Goal: Task Accomplishment & Management: Use online tool/utility

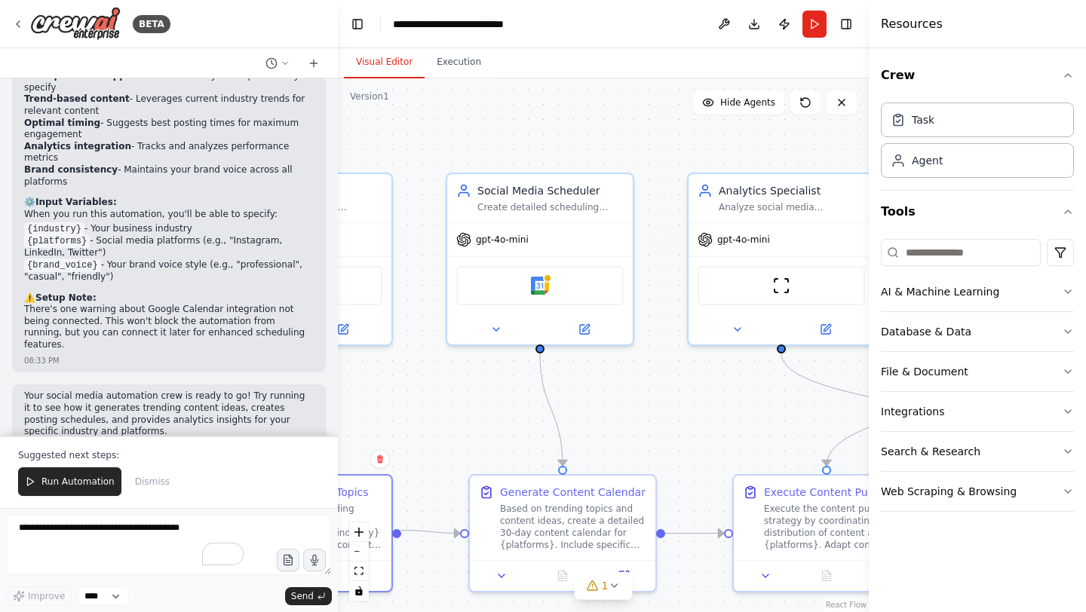
drag, startPoint x: 664, startPoint y: 373, endPoint x: 430, endPoint y: 391, distance: 235.2
click at [430, 391] on div ".deletable-edge-delete-btn { width: 20px; height: 20px; border: 0px solid #ffff…" at bounding box center [603, 345] width 531 height 534
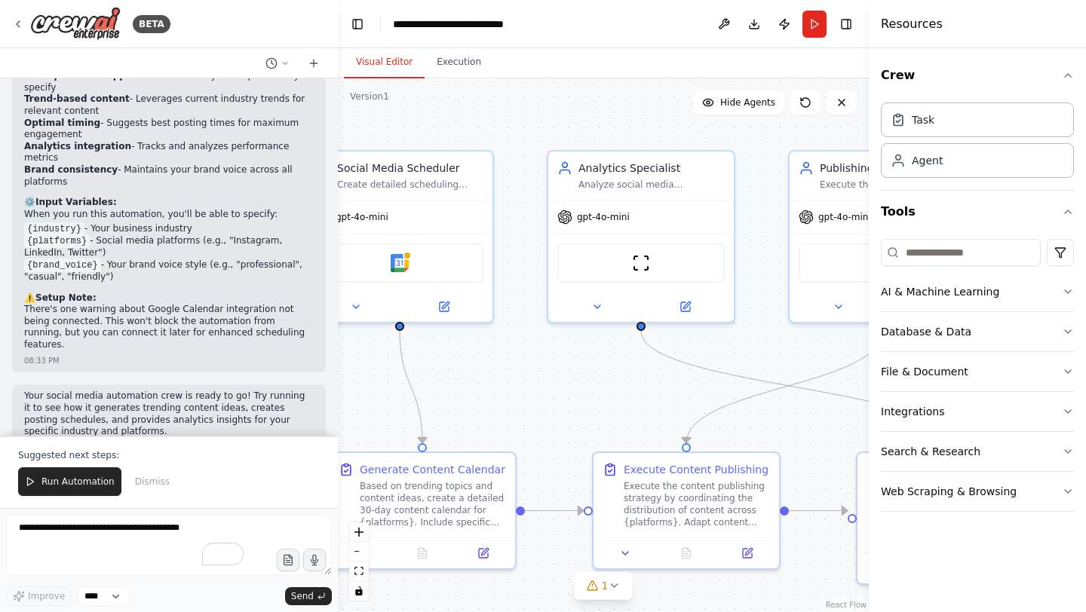
drag, startPoint x: 643, startPoint y: 421, endPoint x: 526, endPoint y: 399, distance: 118.2
click at [526, 399] on div ".deletable-edge-delete-btn { width: 20px; height: 20px; border: 0px solid #ffff…" at bounding box center [603, 345] width 531 height 534
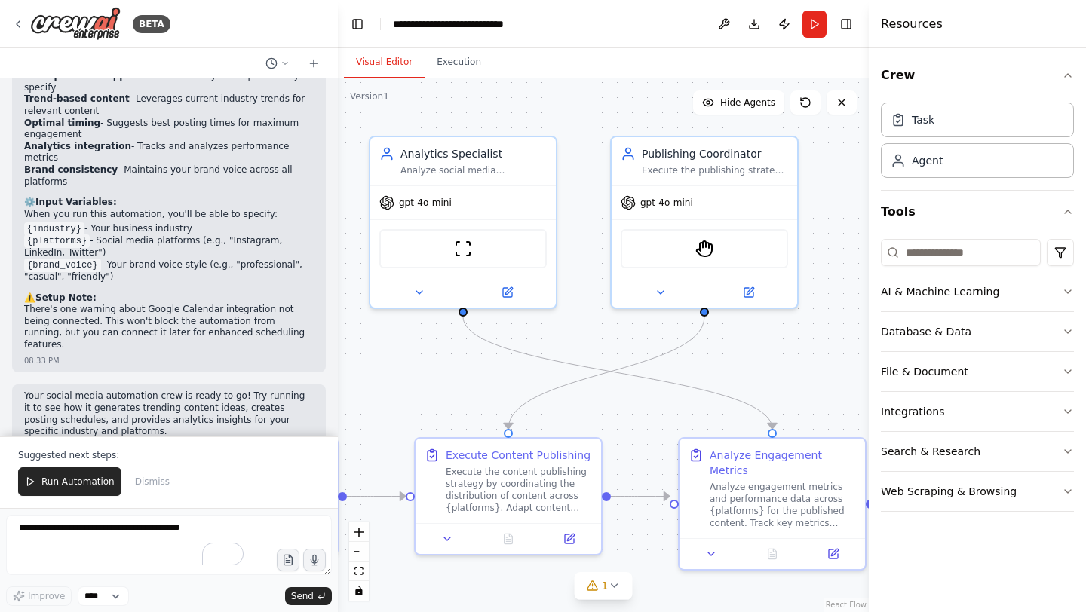
drag, startPoint x: 559, startPoint y: 404, endPoint x: 382, endPoint y: 391, distance: 177.0
click at [382, 391] on div ".deletable-edge-delete-btn { width: 20px; height: 20px; border: 0px solid #ffff…" at bounding box center [603, 345] width 531 height 534
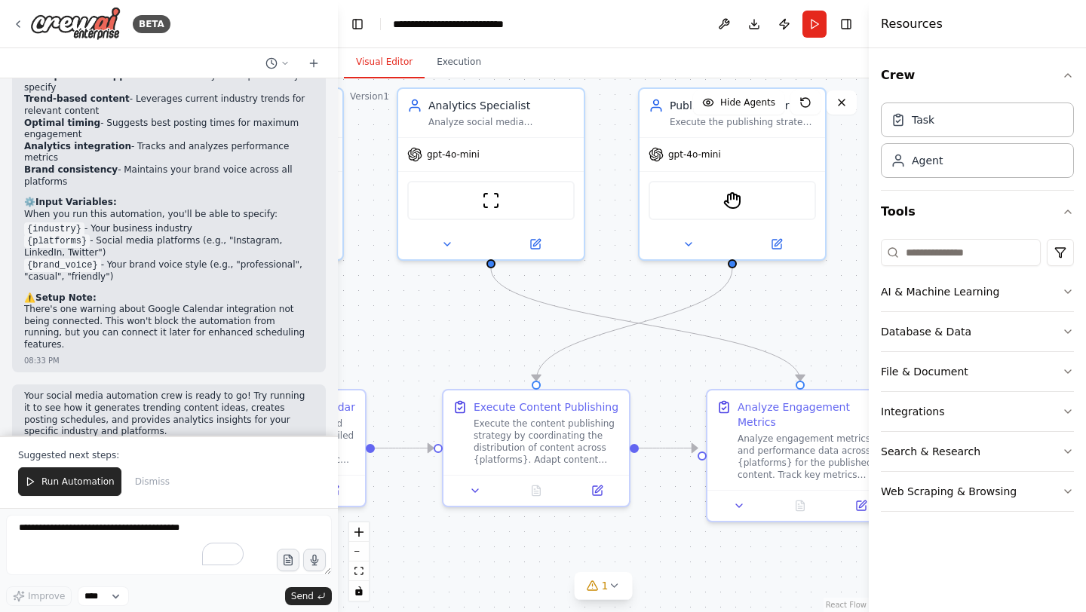
drag, startPoint x: 650, startPoint y: 418, endPoint x: 873, endPoint y: 354, distance: 232.1
click at [873, 354] on div "BETA Create a crew that schedules and publishes social media content across mul…" at bounding box center [543, 306] width 1086 height 612
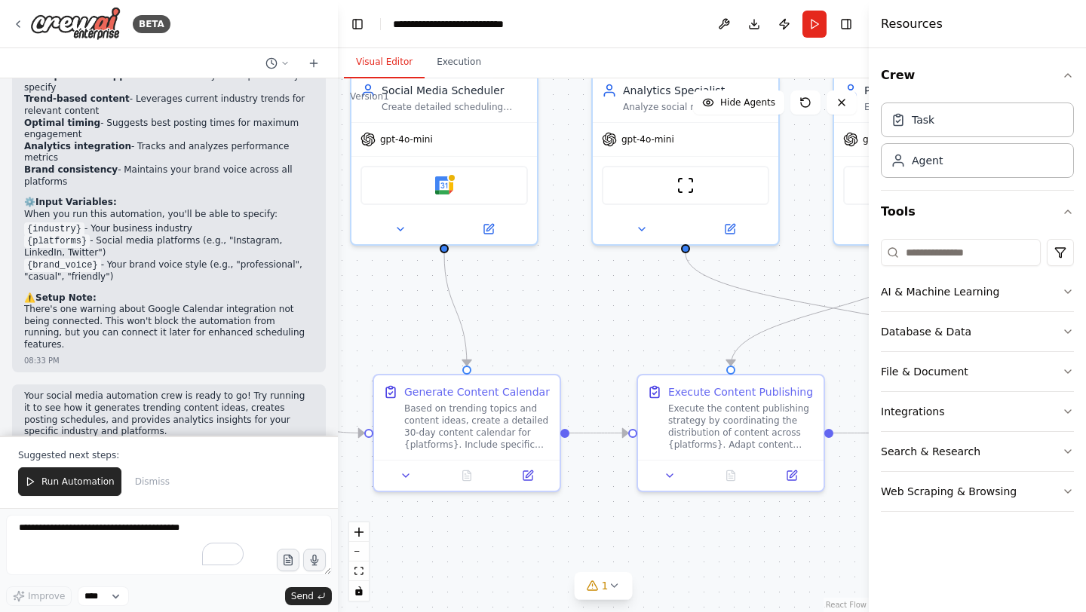
drag, startPoint x: 543, startPoint y: 310, endPoint x: 698, endPoint y: 318, distance: 155.5
click at [689, 316] on div ".deletable-edge-delete-btn { width: 20px; height: 20px; border: 0px solid #ffff…" at bounding box center [603, 345] width 531 height 534
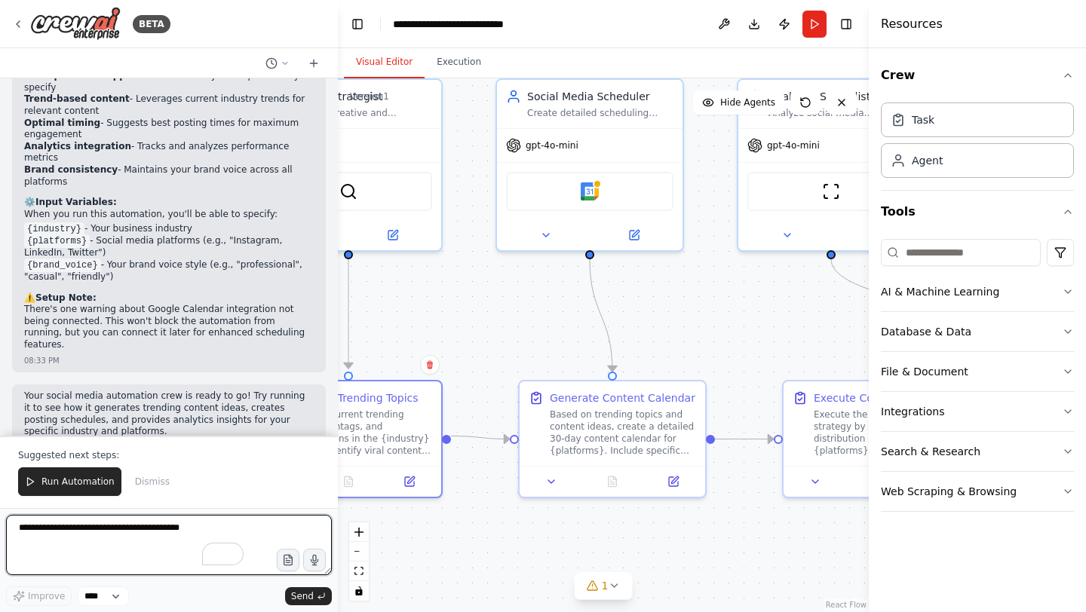
click at [96, 545] on textarea "To enrich screen reader interactions, please activate Accessibility in Grammarl…" at bounding box center [169, 545] width 326 height 60
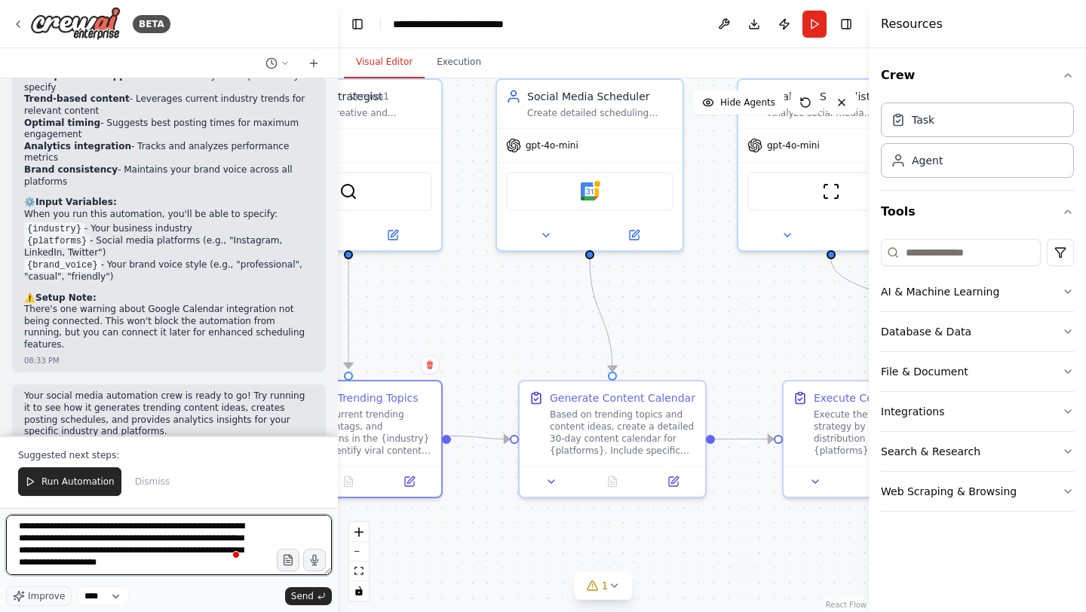
scroll to position [7, 0]
type textarea "**********"
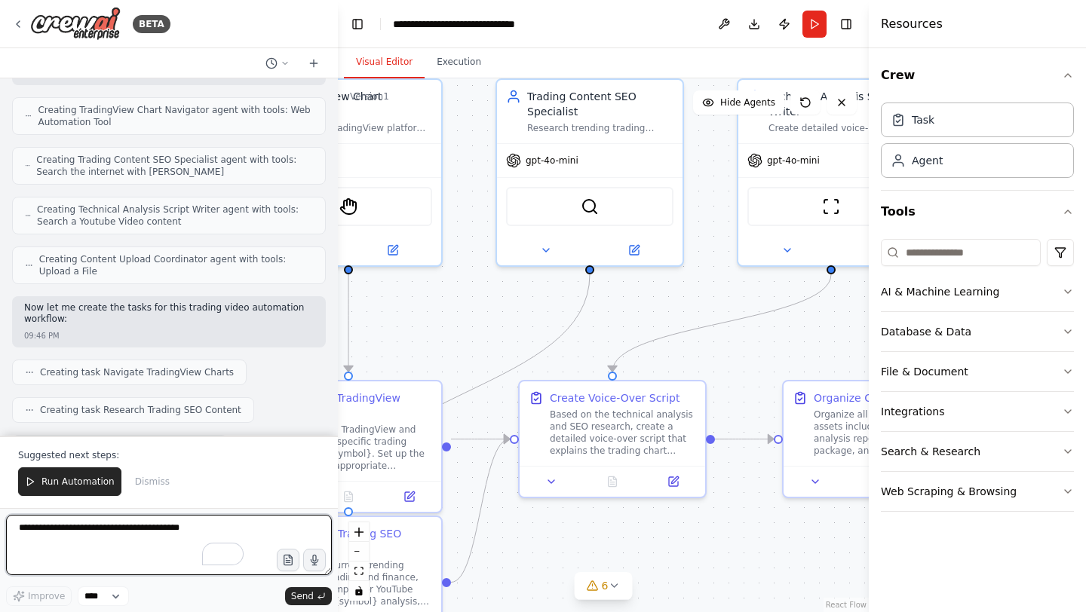
scroll to position [2995, 0]
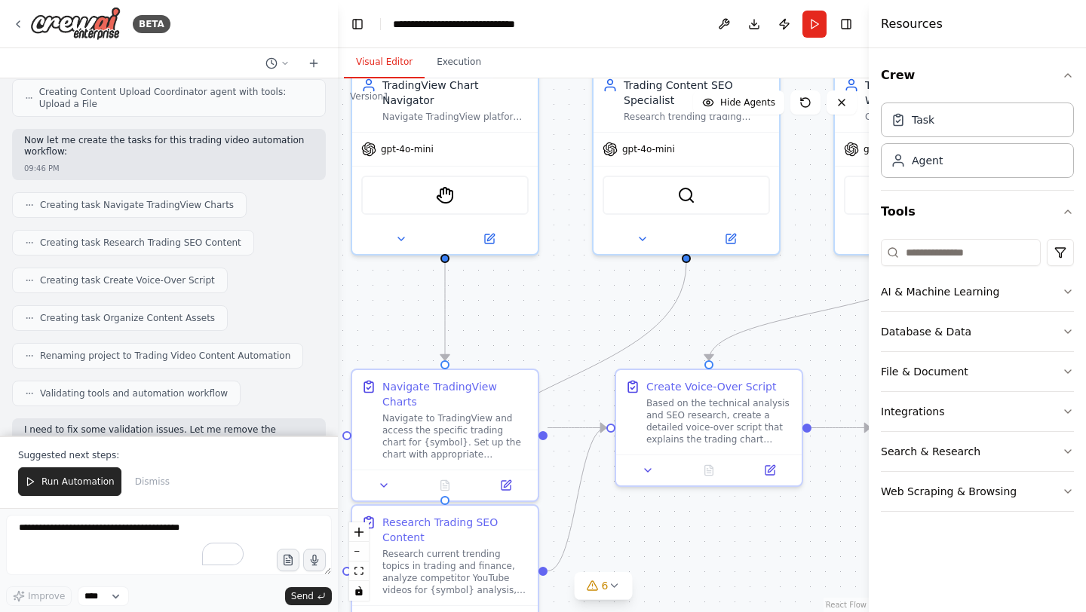
drag, startPoint x: 468, startPoint y: 333, endPoint x: 600, endPoint y: 312, distance: 134.3
click at [600, 312] on div ".deletable-edge-delete-btn { width: 20px; height: 20px; border: 0px solid #ffff…" at bounding box center [603, 345] width 531 height 534
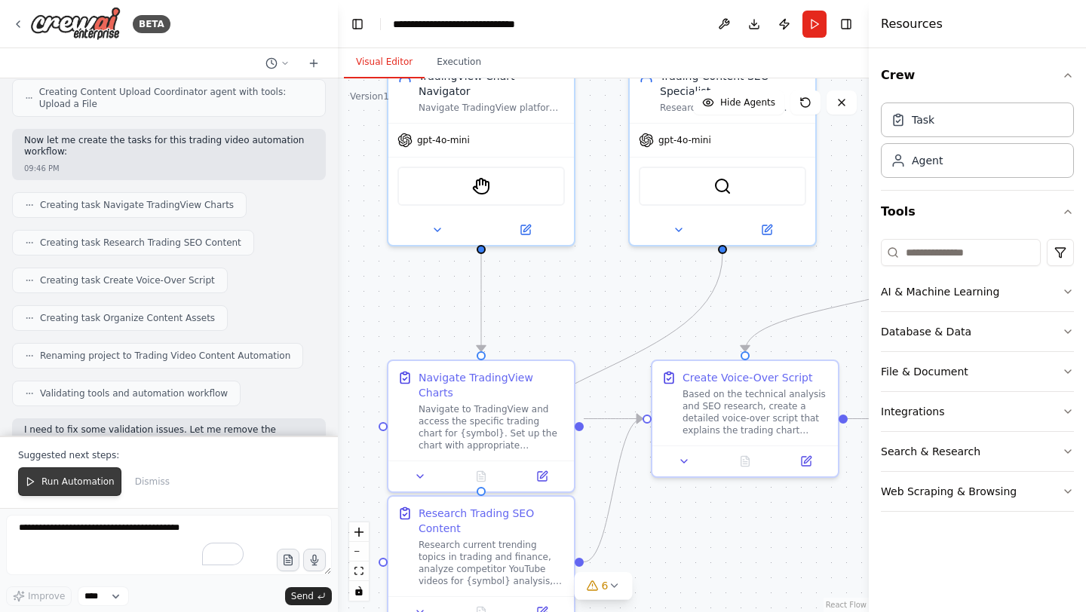
click at [97, 476] on span "Run Automation" at bounding box center [77, 482] width 73 height 12
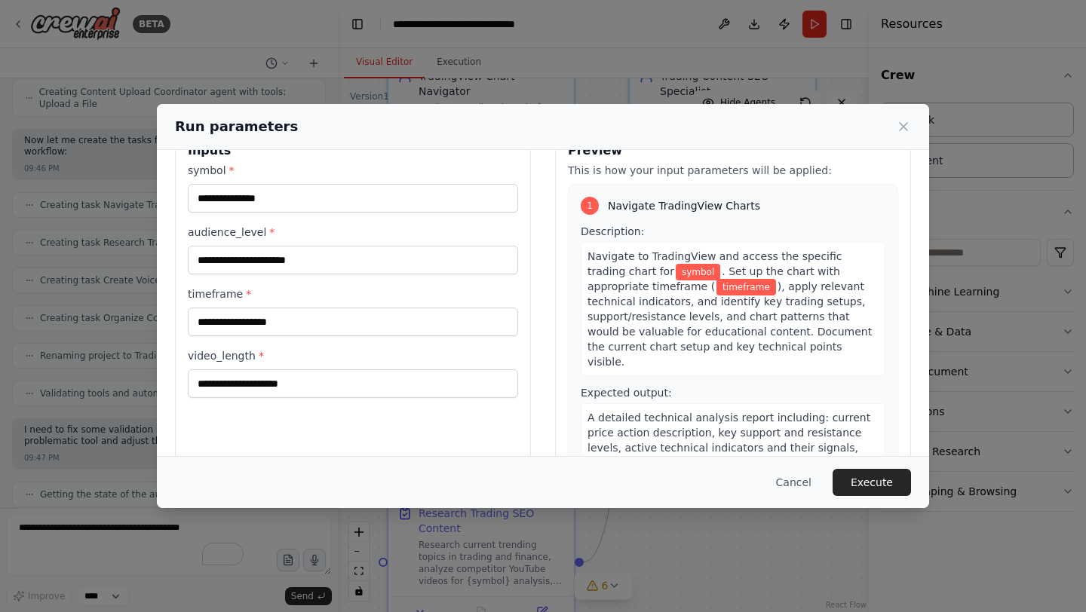
scroll to position [44, 0]
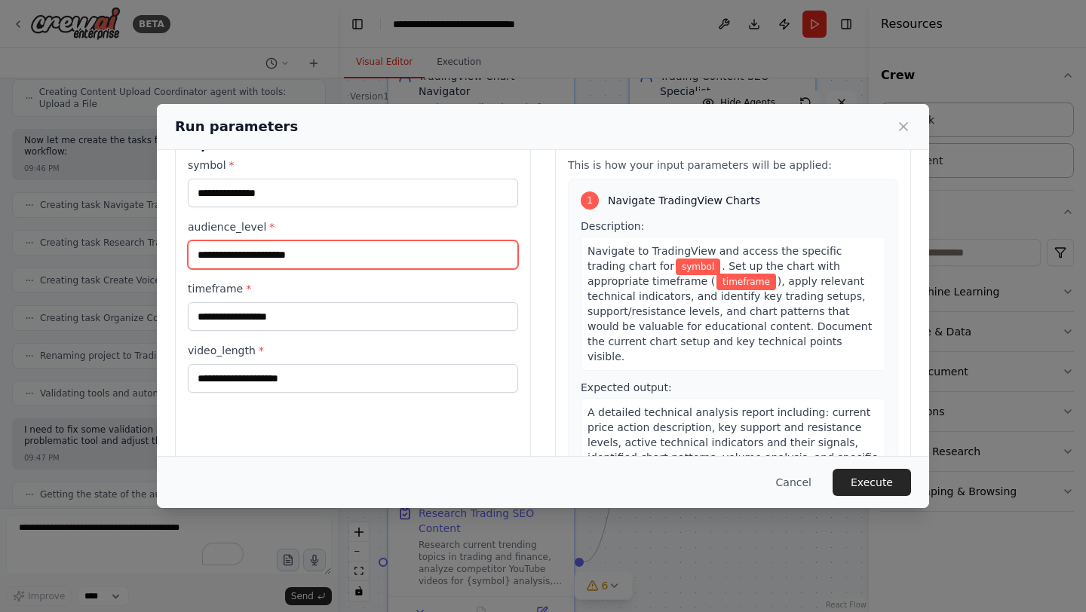
click at [354, 257] on input "audience_level *" at bounding box center [353, 255] width 330 height 29
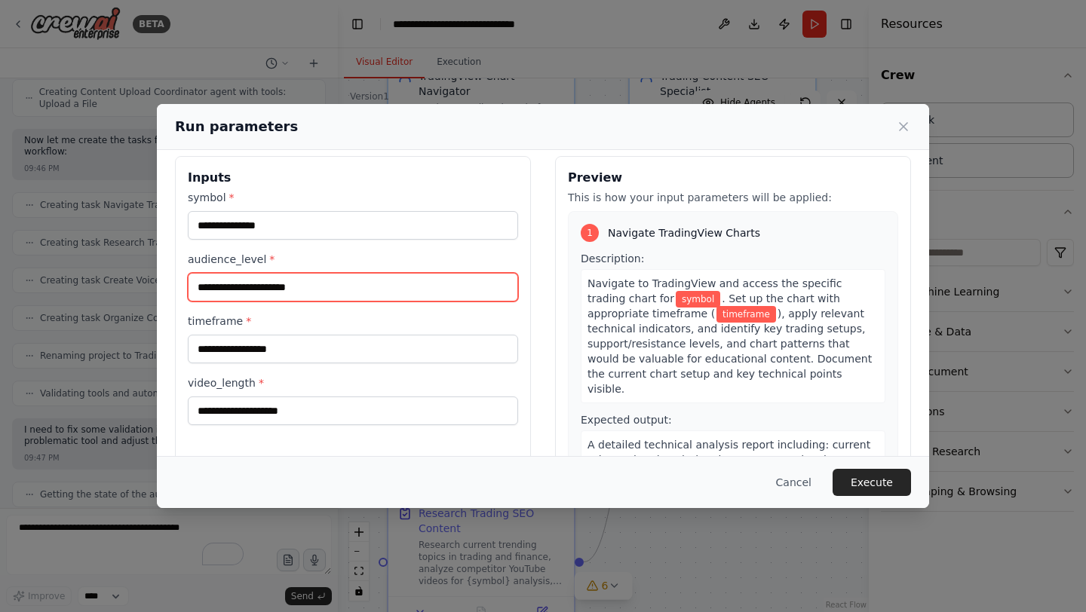
scroll to position [0, 0]
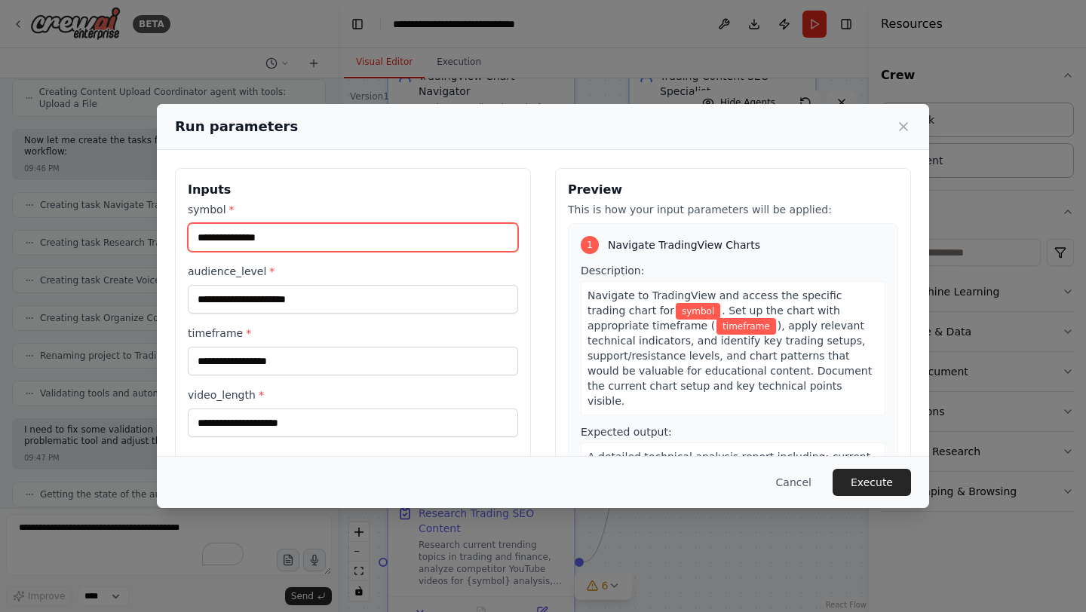
click at [312, 237] on input "symbol *" at bounding box center [353, 237] width 330 height 29
type input "***"
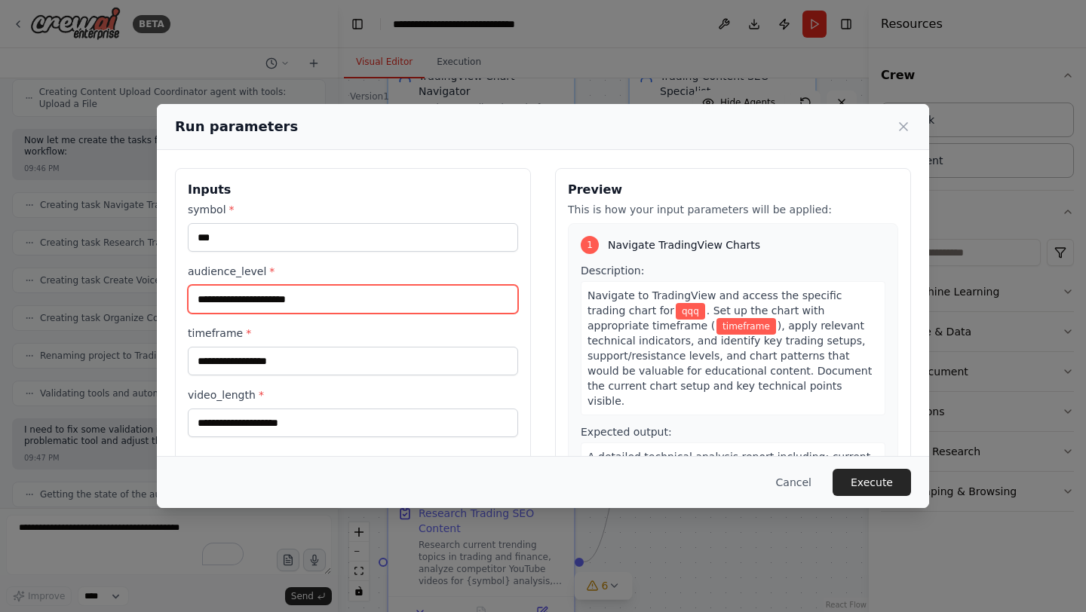
click at [274, 297] on input "audience_level *" at bounding box center [353, 299] width 330 height 29
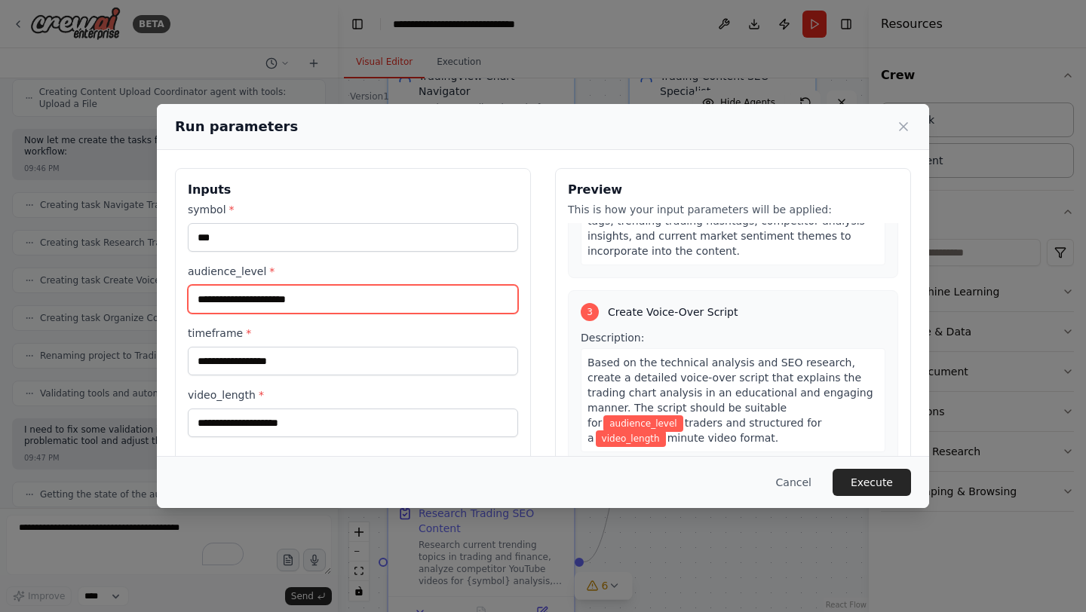
scroll to position [616, 0]
type input "**********"
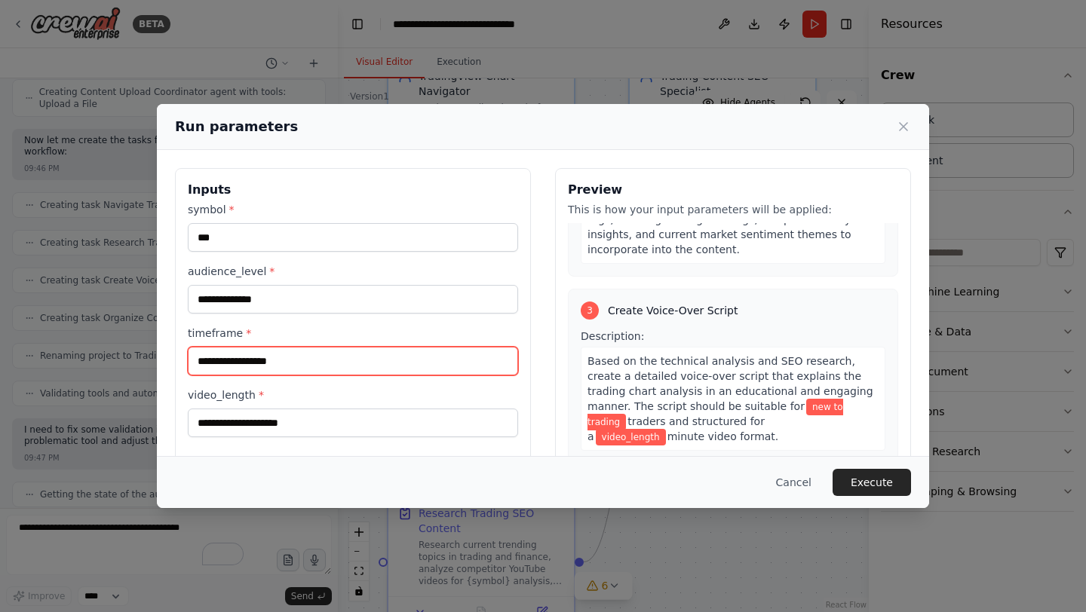
click at [388, 354] on input "timeframe *" at bounding box center [353, 361] width 330 height 29
type input "**********"
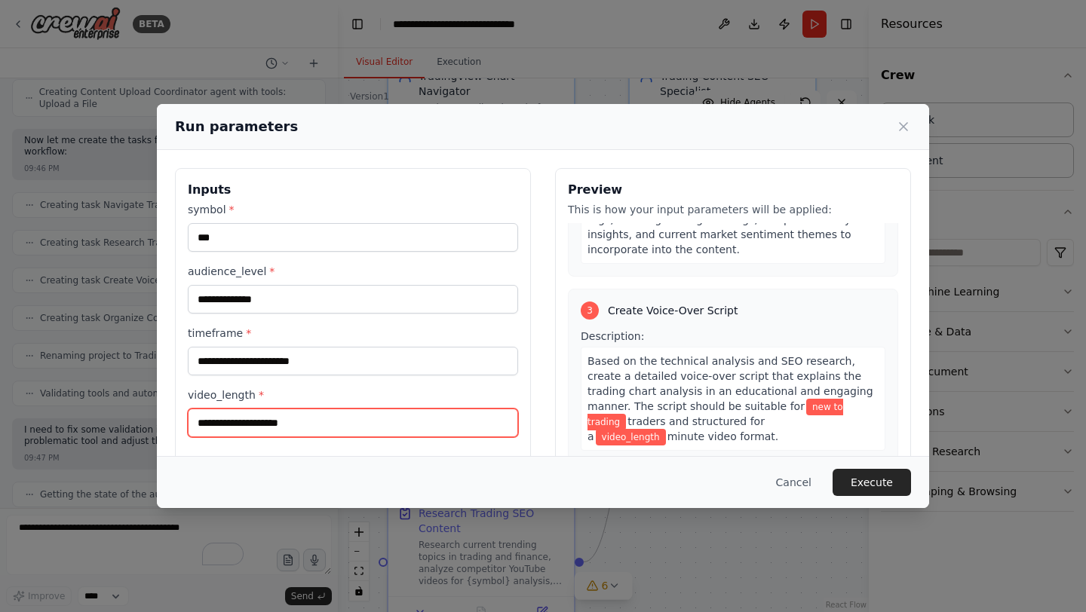
click at [379, 416] on input "video_length *" at bounding box center [353, 423] width 330 height 29
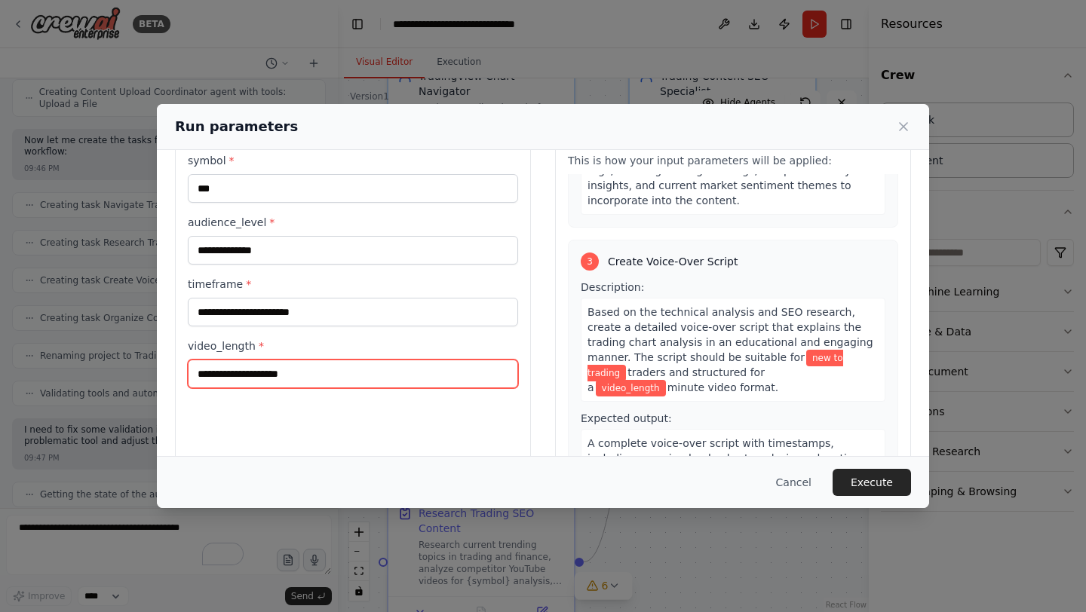
scroll to position [51, 0]
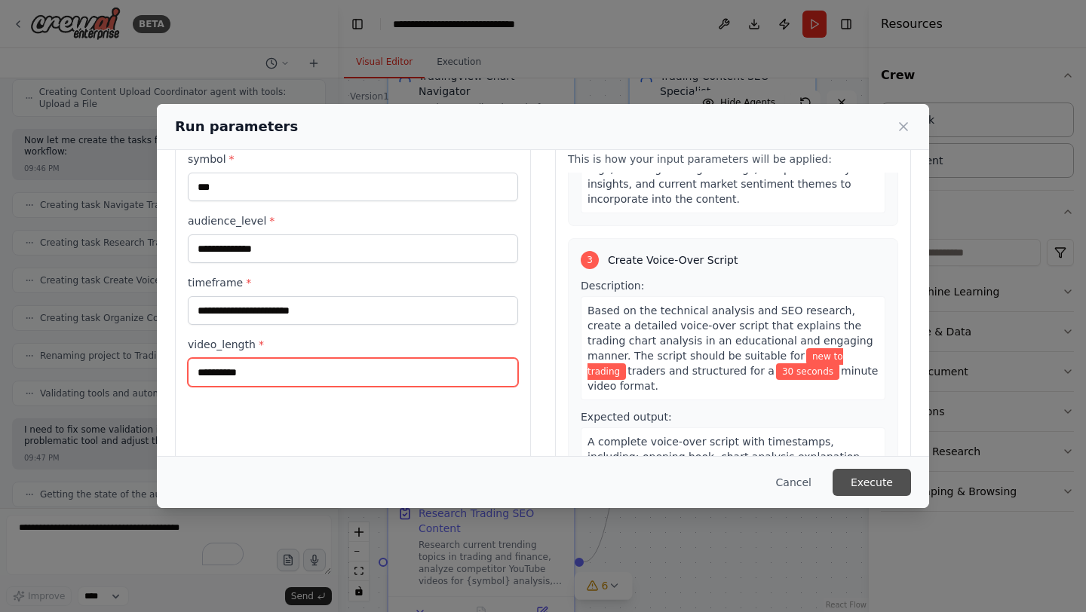
type input "**********"
click at [868, 477] on button "Execute" at bounding box center [872, 482] width 78 height 27
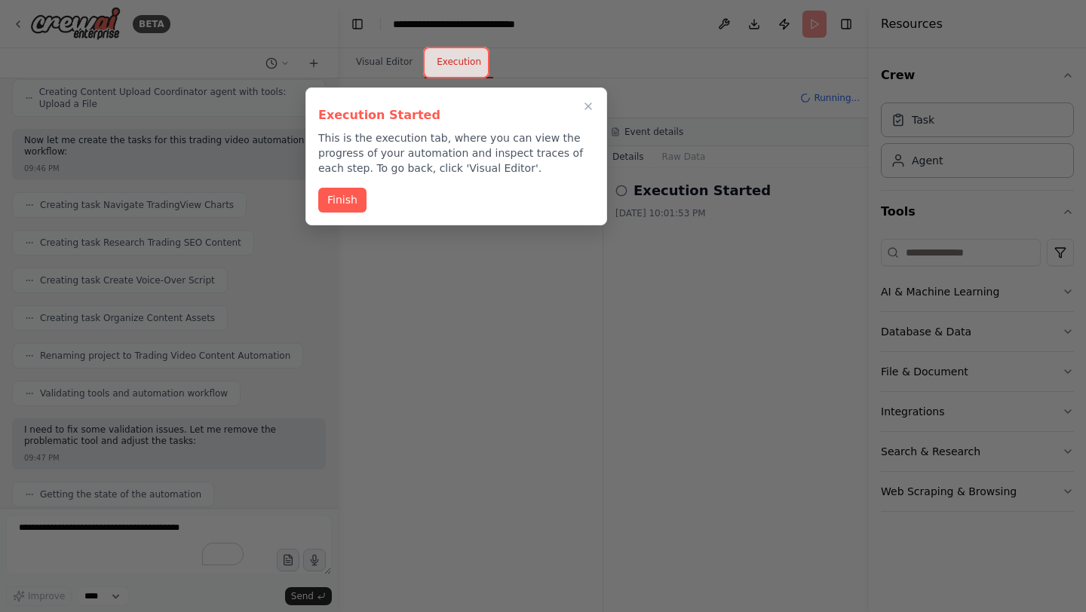
click at [588, 100] on icon "Close walkthrough" at bounding box center [588, 106] width 12 height 12
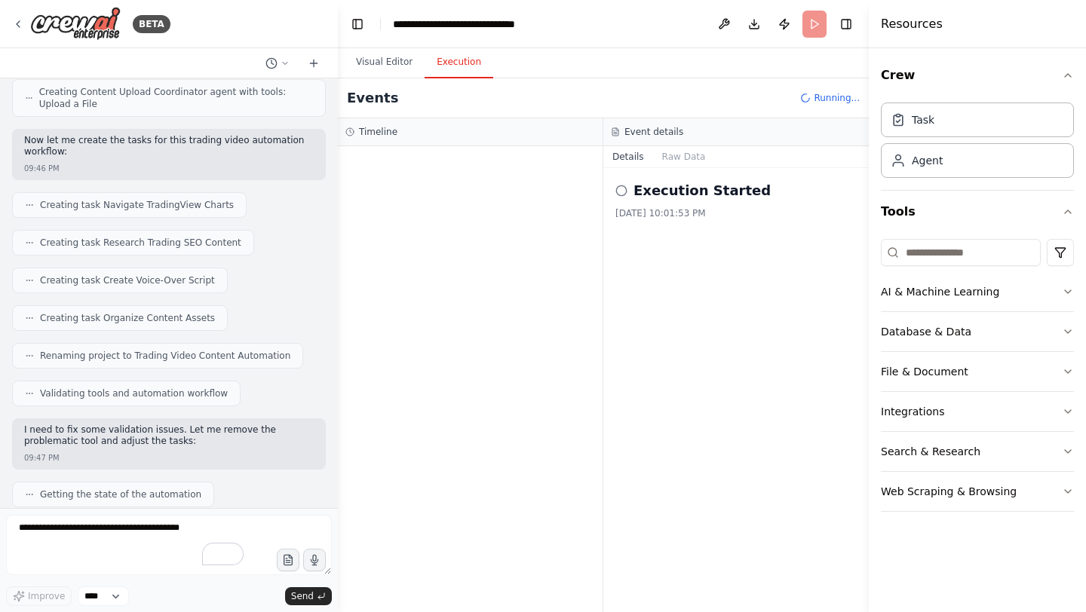
click at [699, 191] on h2 "Execution Started" at bounding box center [702, 190] width 137 height 21
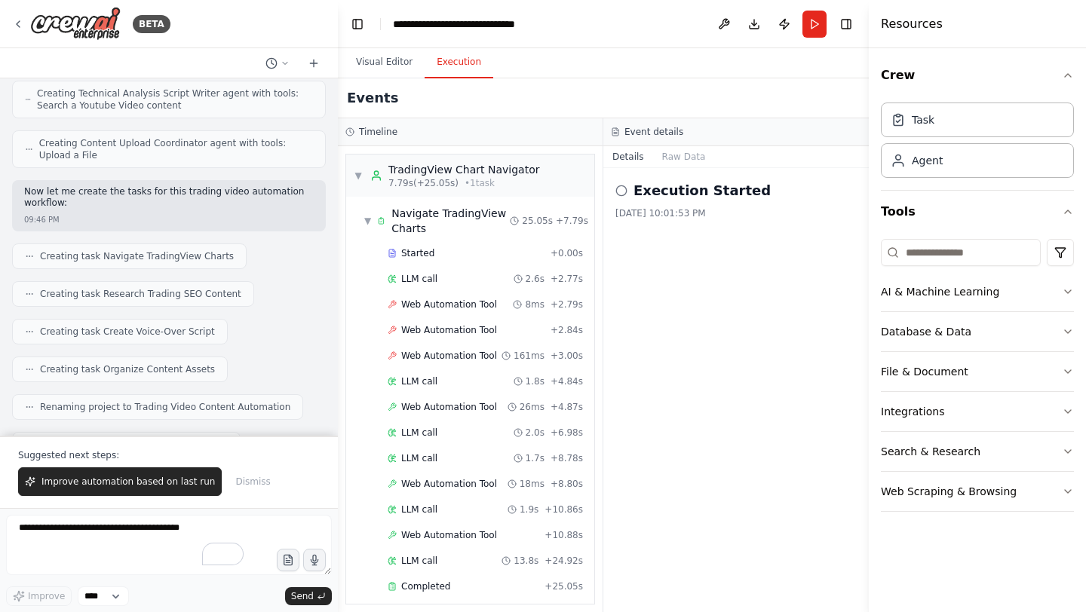
scroll to position [658, 0]
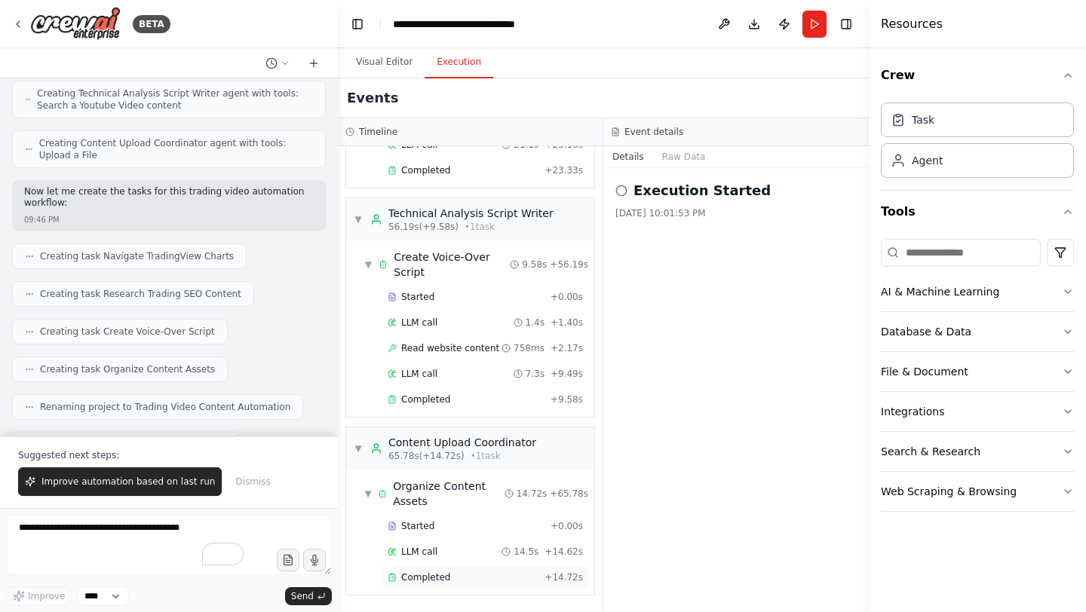
click at [462, 580] on div "Completed" at bounding box center [463, 578] width 151 height 12
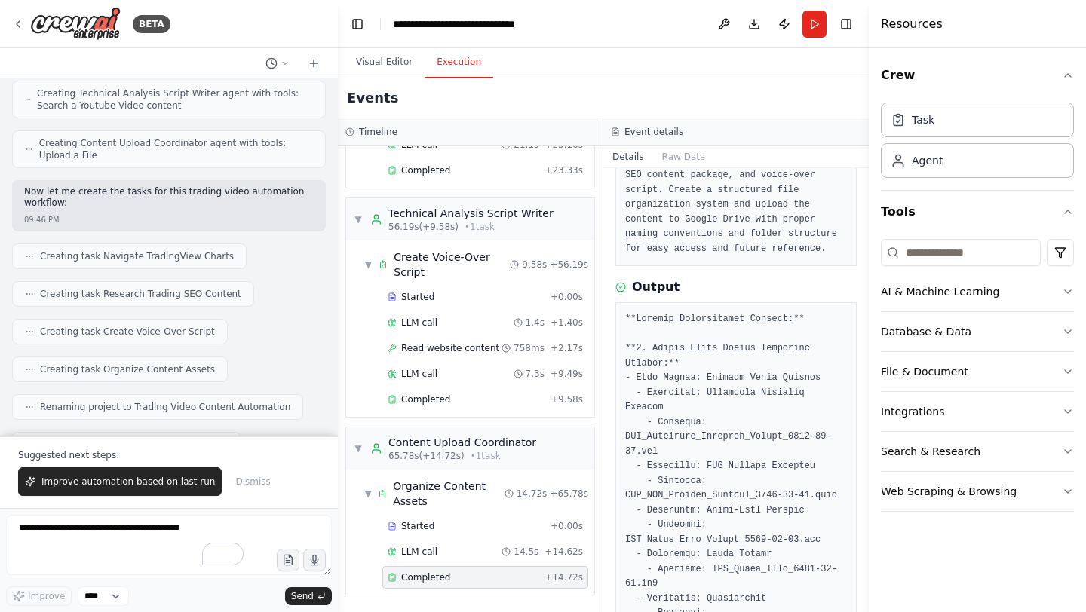
scroll to position [143, 0]
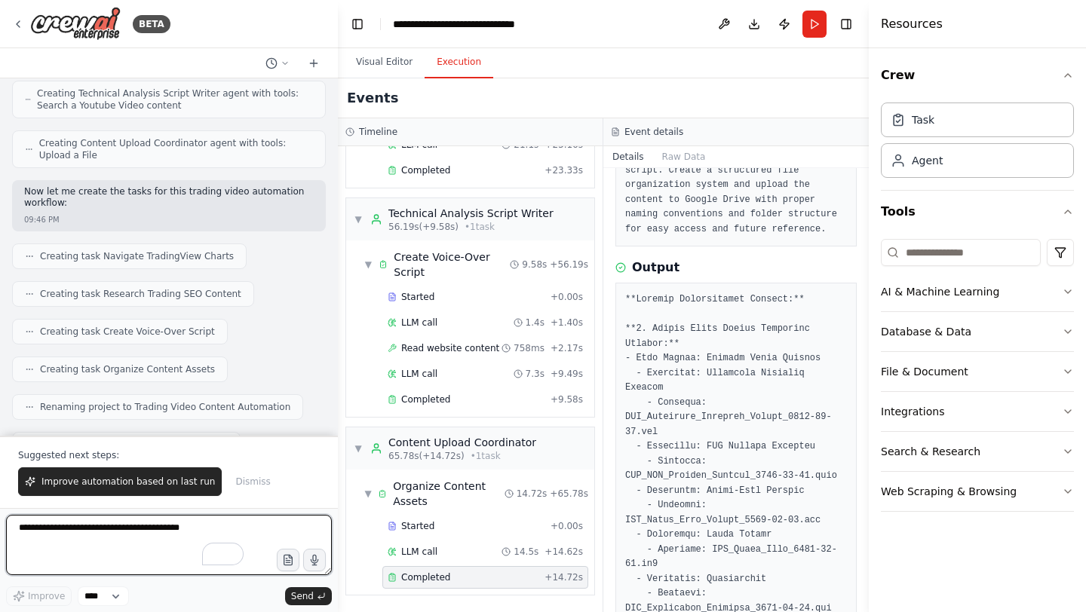
click at [152, 528] on textarea "To enrich screen reader interactions, please activate Accessibility in Grammarl…" at bounding box center [169, 545] width 326 height 60
paste textarea "**********"
type textarea "**********"
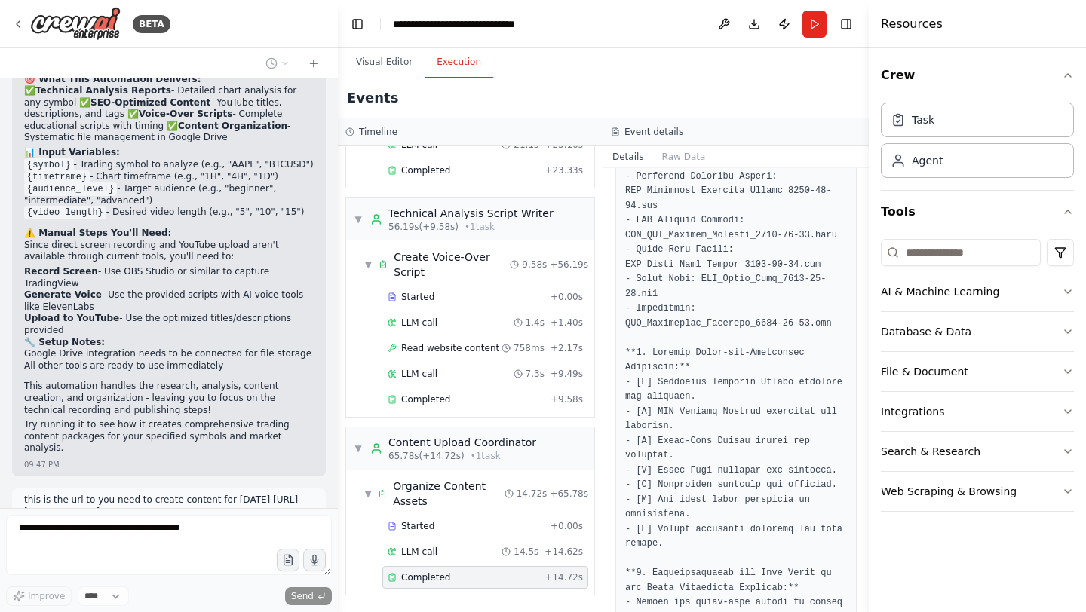
scroll to position [1107, 0]
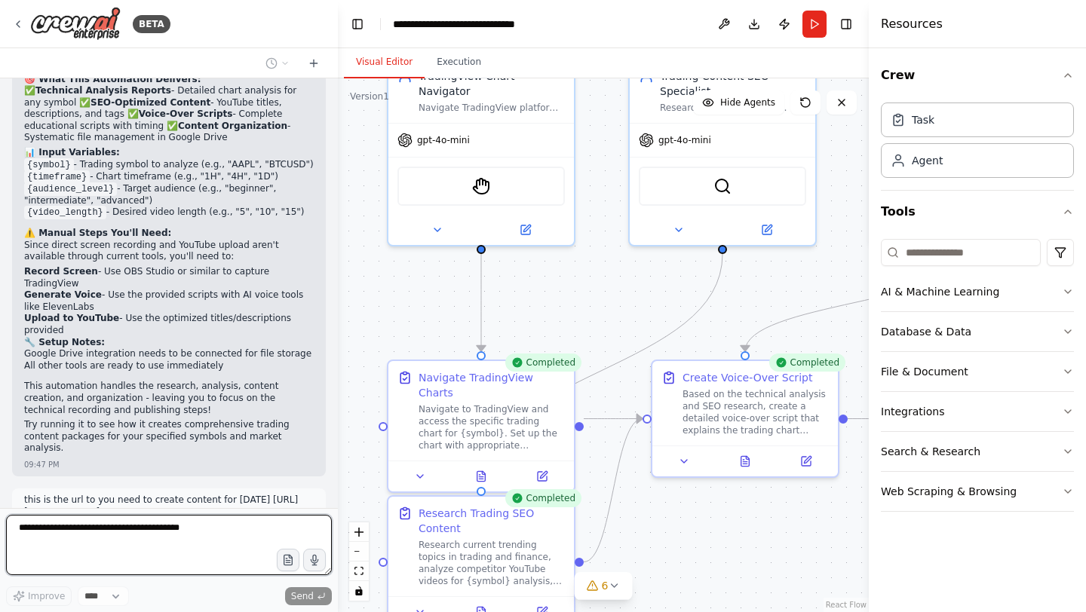
click at [376, 60] on button "Visual Editor" at bounding box center [384, 63] width 81 height 32
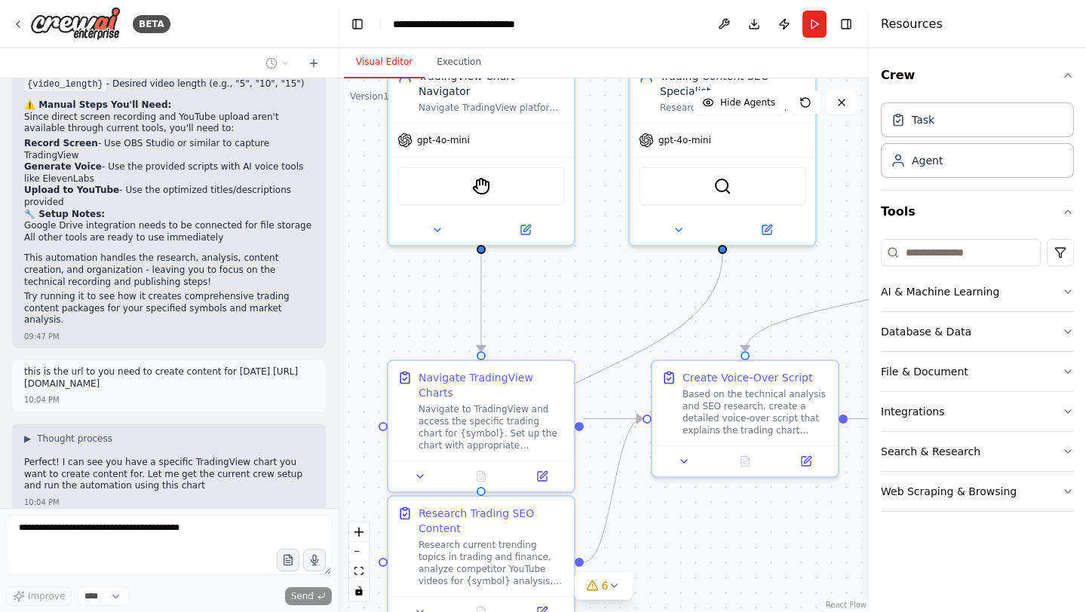
scroll to position [4521, 0]
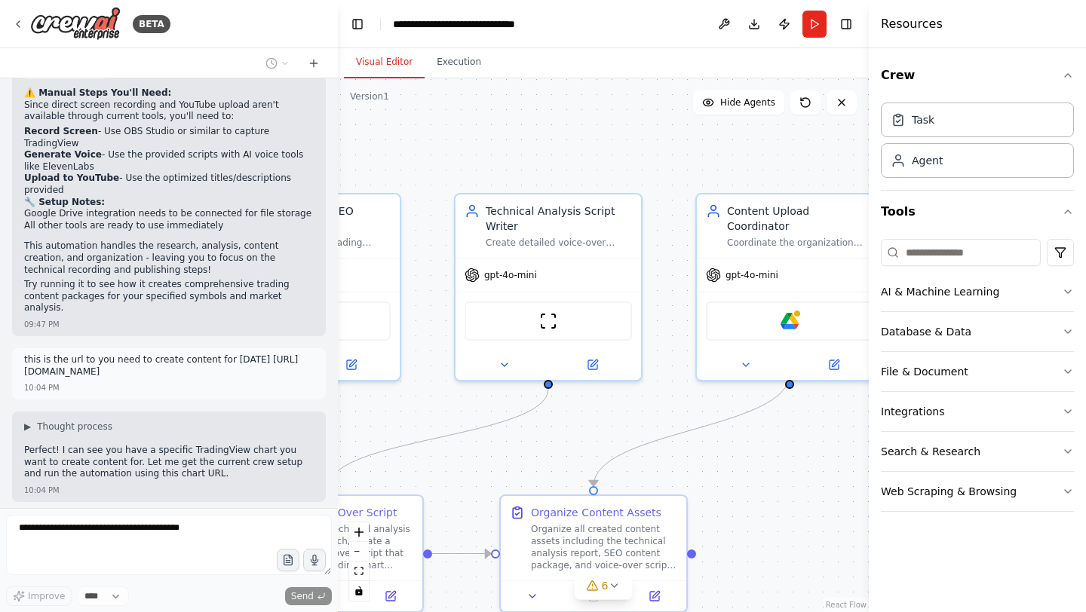
drag, startPoint x: 570, startPoint y: 273, endPoint x: 151, endPoint y: 404, distance: 439.4
click at [152, 403] on div "BETA Create a crew that schedules and publishes social media content across mul…" at bounding box center [543, 306] width 1086 height 612
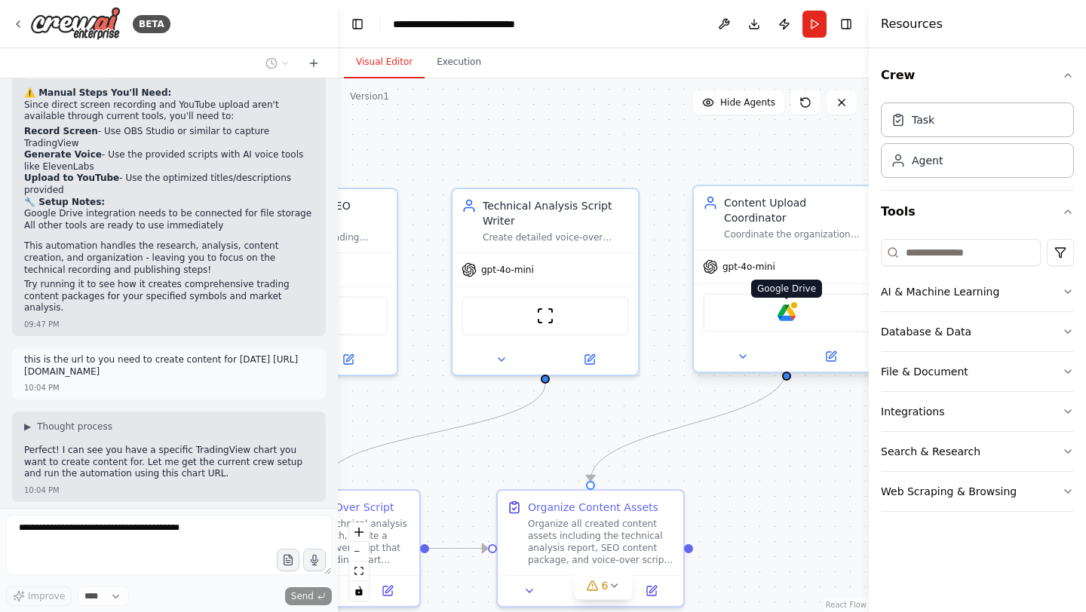
click at [790, 304] on img at bounding box center [787, 313] width 18 height 18
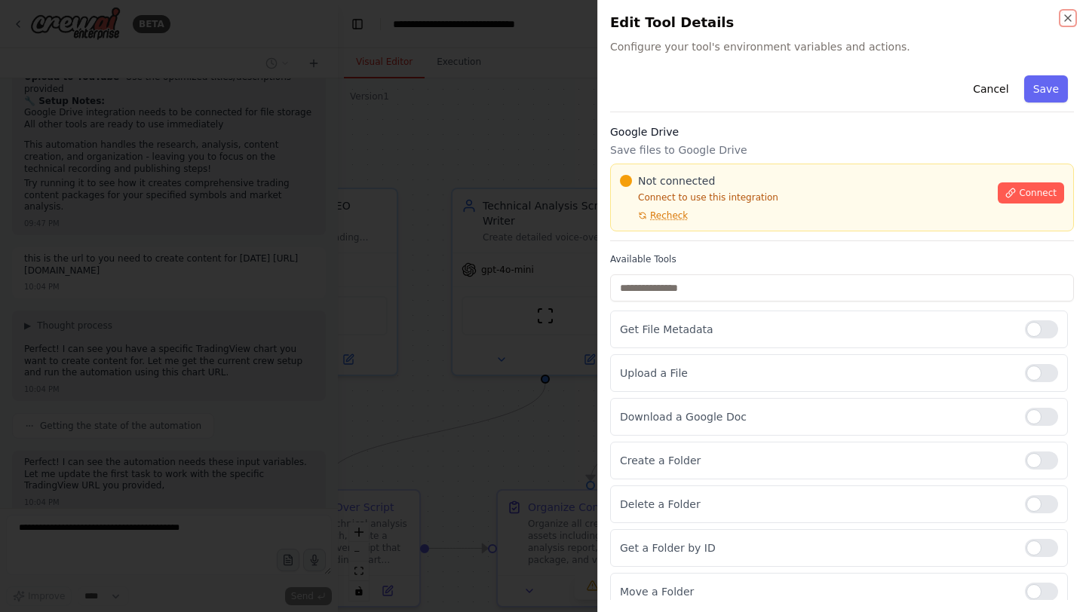
scroll to position [4633, 0]
click at [1026, 195] on span "Connect" at bounding box center [1038, 193] width 38 height 12
click at [1020, 191] on span "Connect" at bounding box center [1038, 193] width 38 height 12
click at [695, 182] on span "Not connected" at bounding box center [676, 180] width 77 height 15
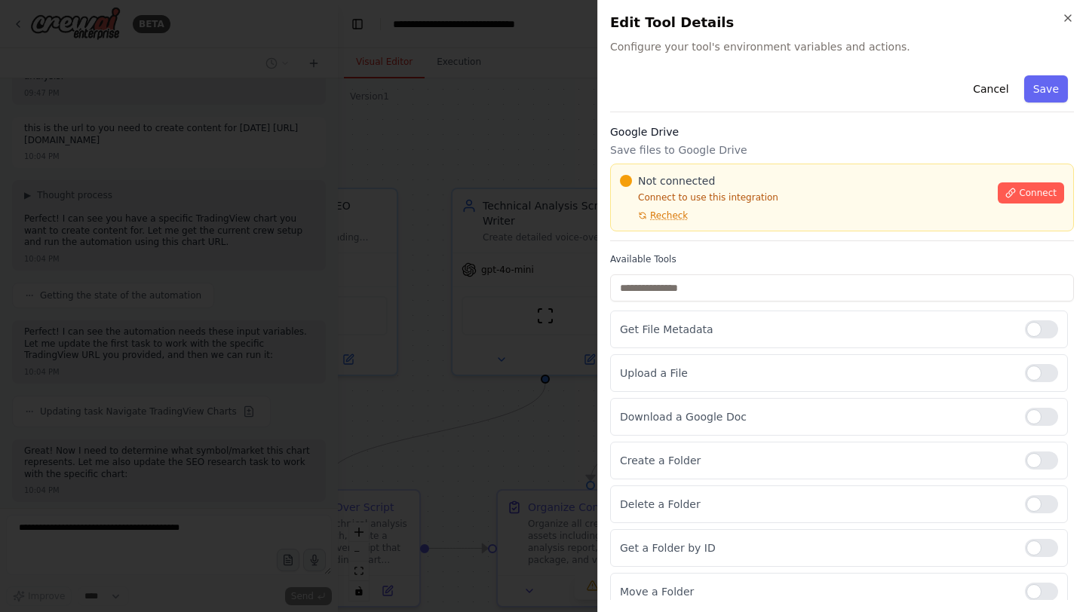
click at [428, 245] on div at bounding box center [543, 306] width 1086 height 612
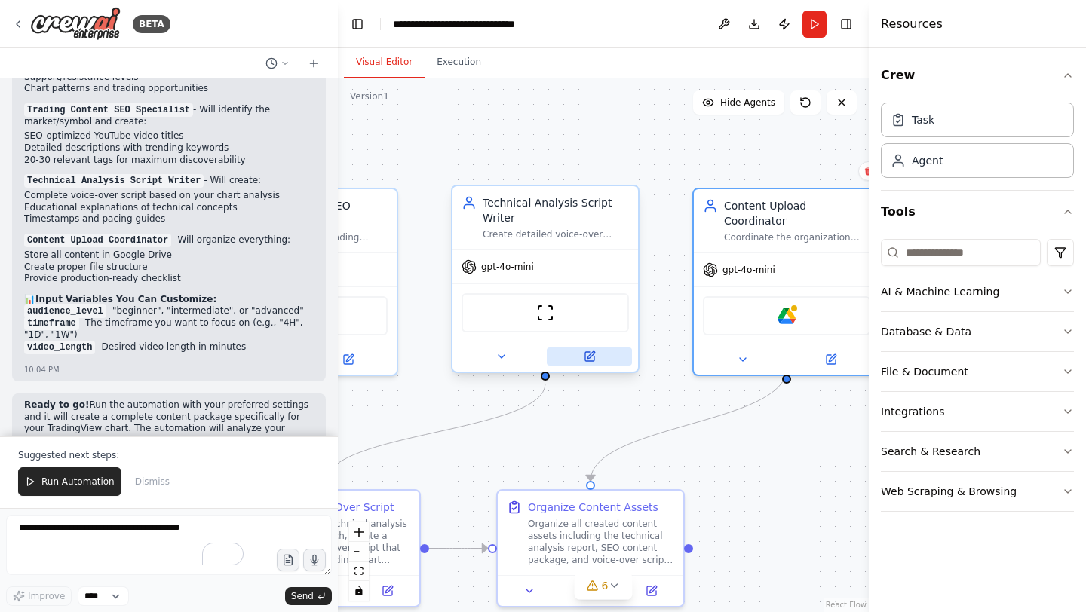
scroll to position [5369, 0]
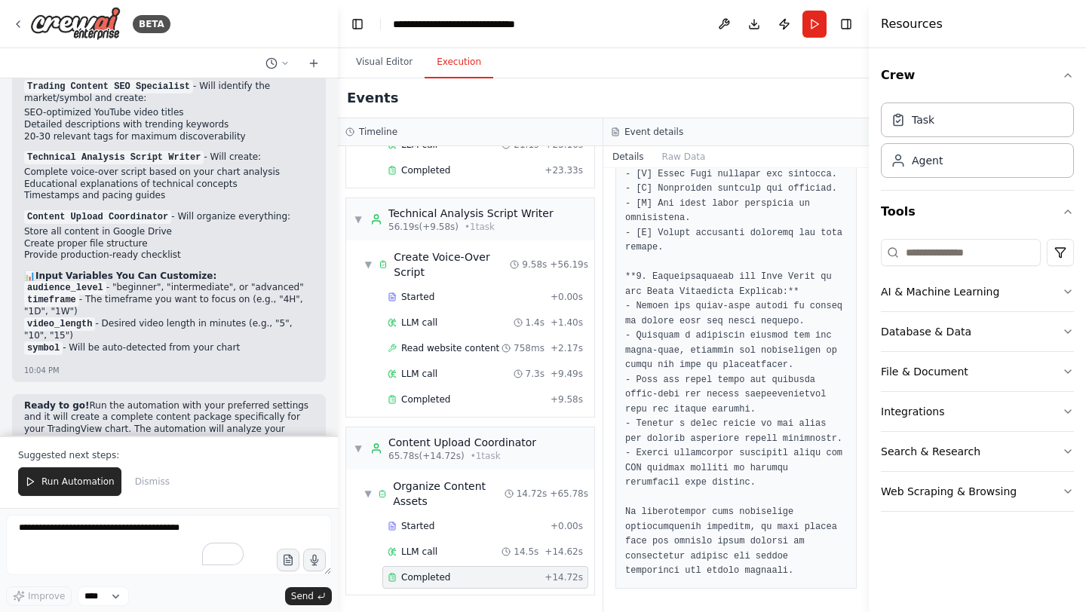
click at [460, 68] on button "Execution" at bounding box center [459, 63] width 69 height 32
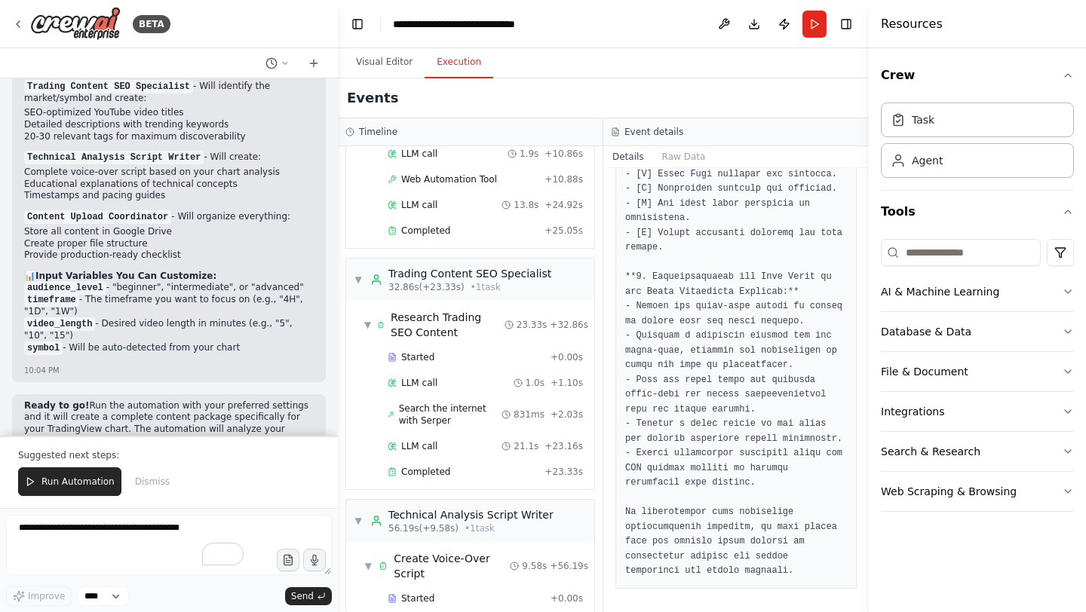
scroll to position [0, 0]
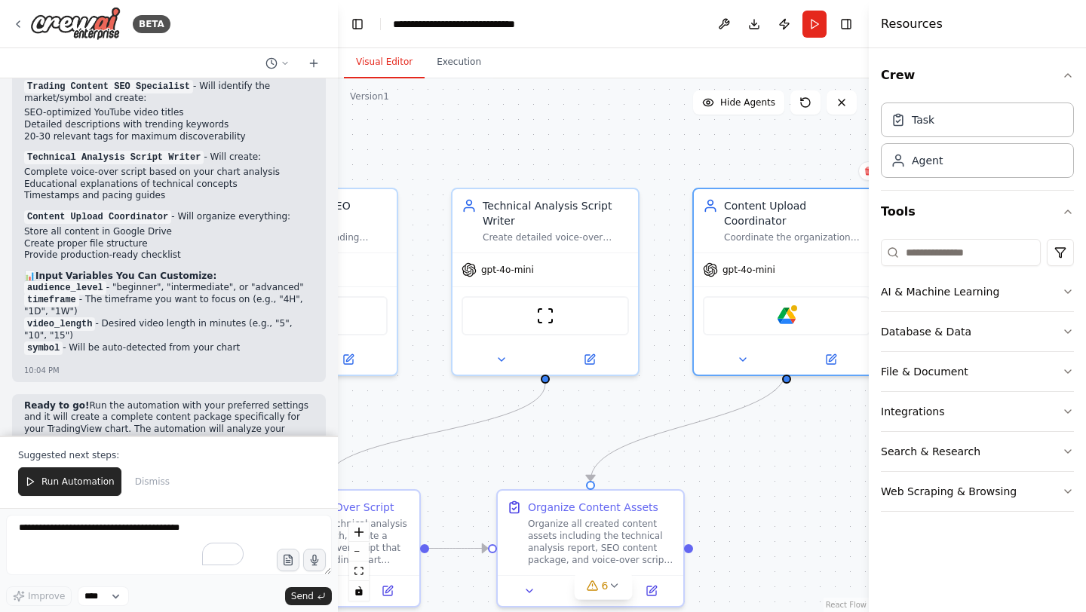
click at [370, 62] on button "Visual Editor" at bounding box center [384, 63] width 81 height 32
click at [787, 304] on img at bounding box center [787, 313] width 18 height 18
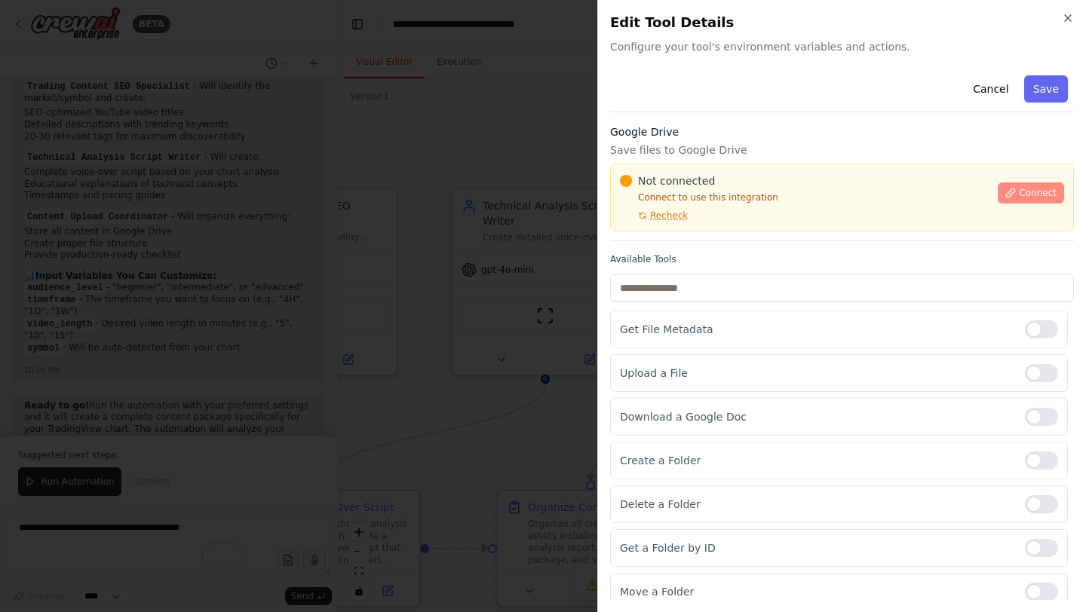
click at [1023, 186] on button "Connect" at bounding box center [1031, 193] width 66 height 21
click at [1066, 17] on icon "button" at bounding box center [1068, 18] width 12 height 12
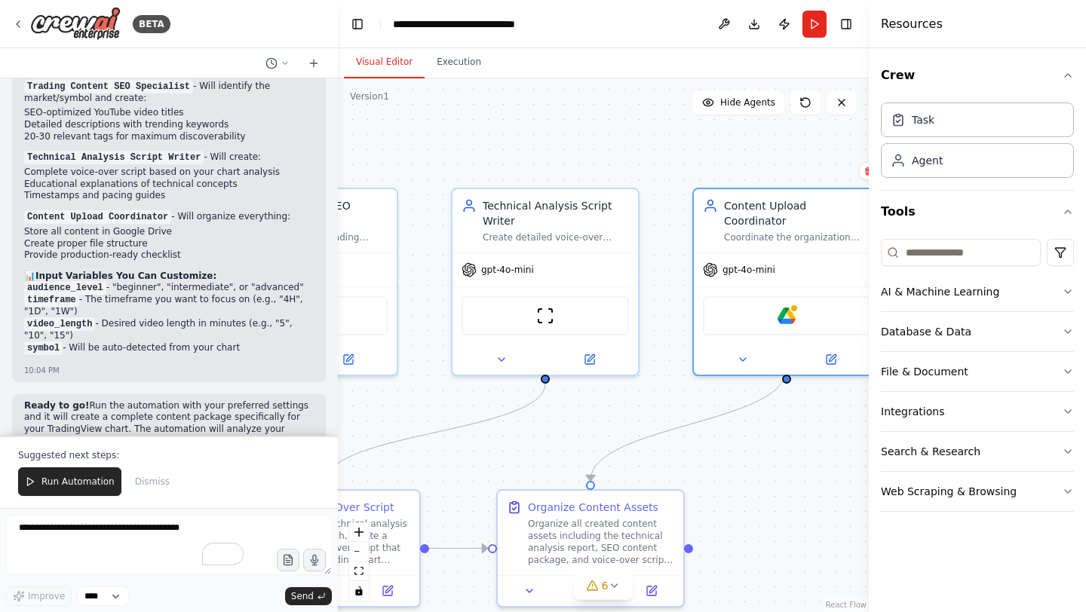
click at [816, 143] on div ".deletable-edge-delete-btn { width: 20px; height: 20px; border: 0px solid #ffff…" at bounding box center [603, 345] width 531 height 534
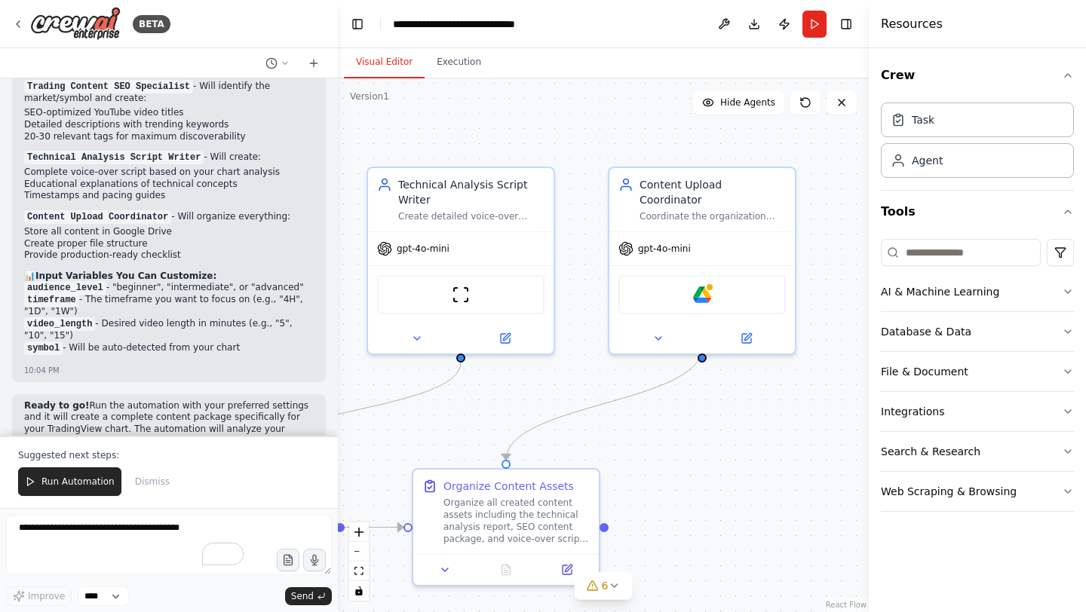
drag, startPoint x: 772, startPoint y: 147, endPoint x: 710, endPoint y: 118, distance: 68.5
click at [710, 118] on div ".deletable-edge-delete-btn { width: 20px; height: 20px; border: 0px solid #ffff…" at bounding box center [603, 345] width 531 height 534
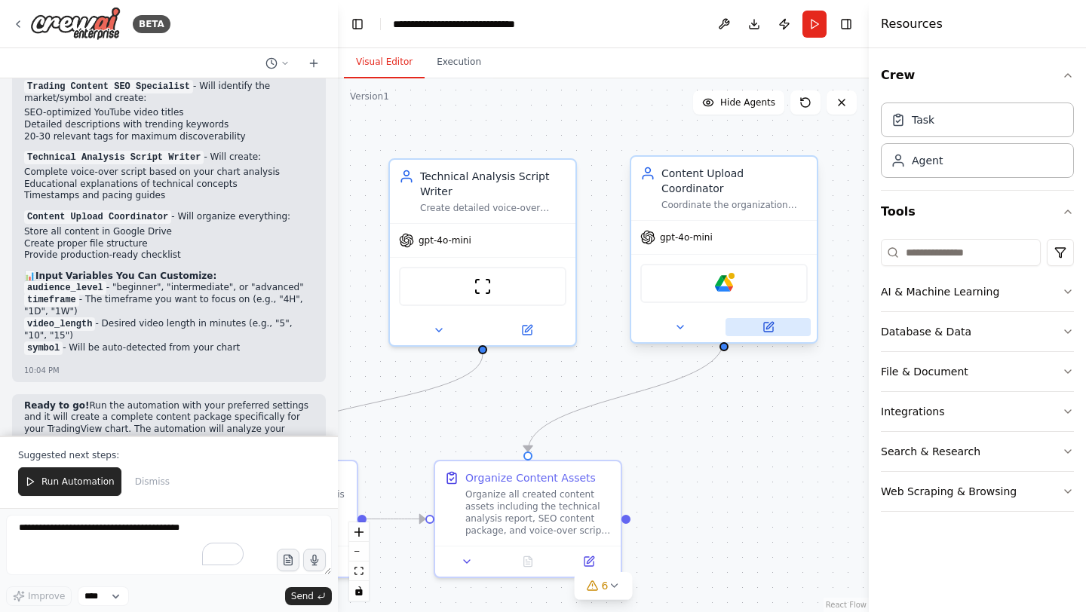
click at [770, 323] on icon at bounding box center [768, 327] width 9 height 9
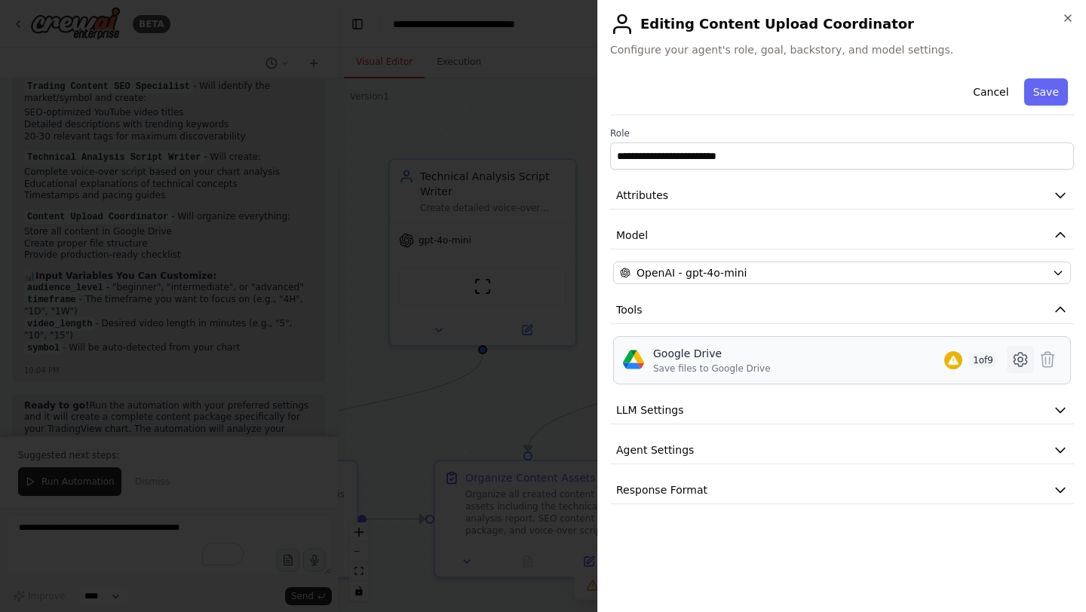
click at [1021, 360] on icon at bounding box center [1020, 360] width 18 height 18
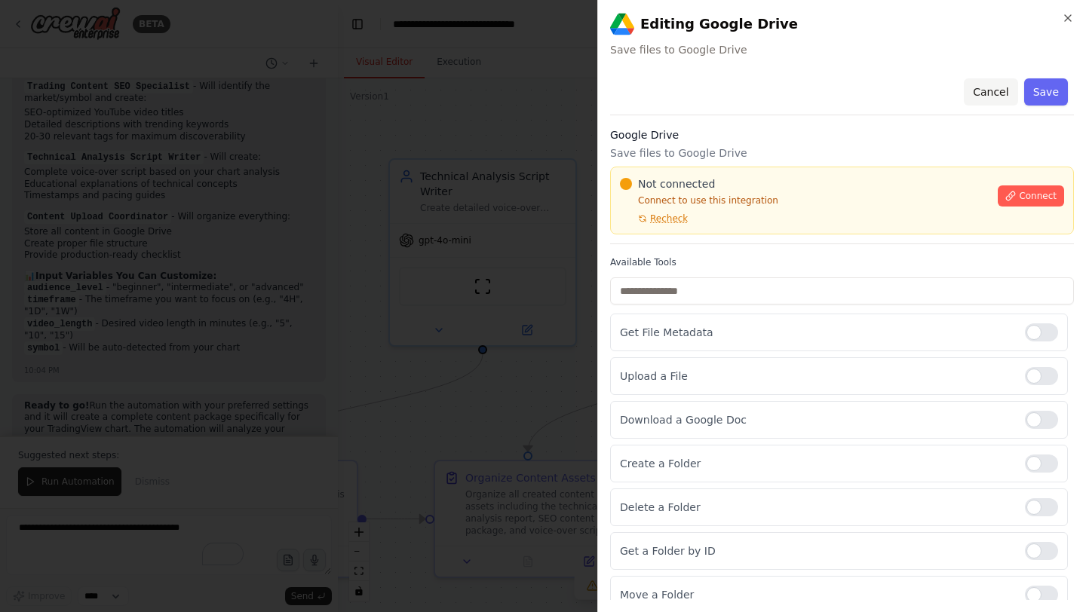
click at [997, 88] on button "Cancel" at bounding box center [991, 91] width 54 height 27
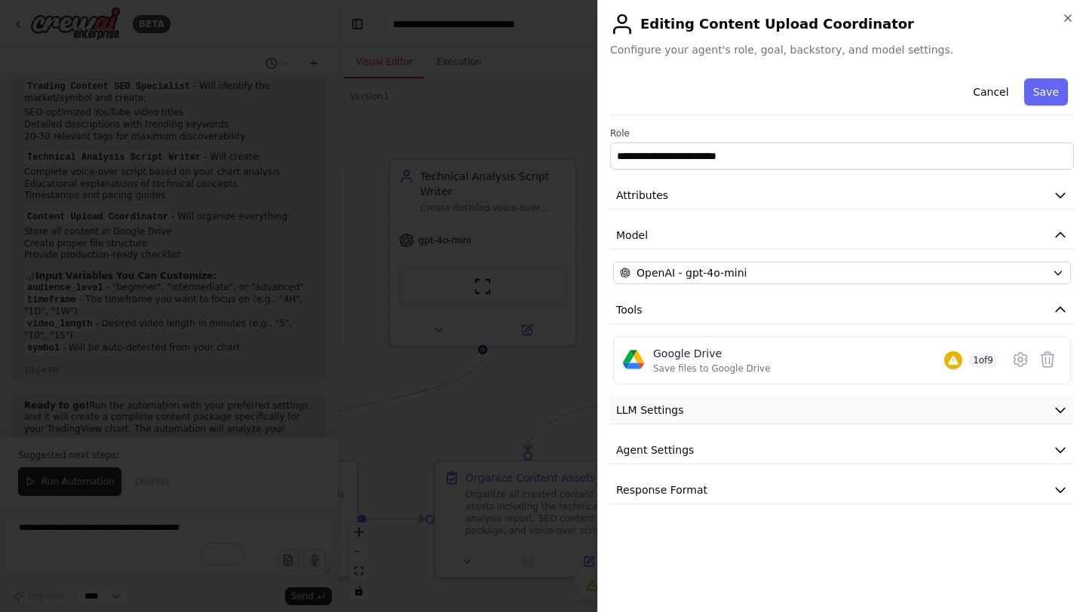
click at [867, 415] on button "LLM Settings" at bounding box center [842, 411] width 464 height 28
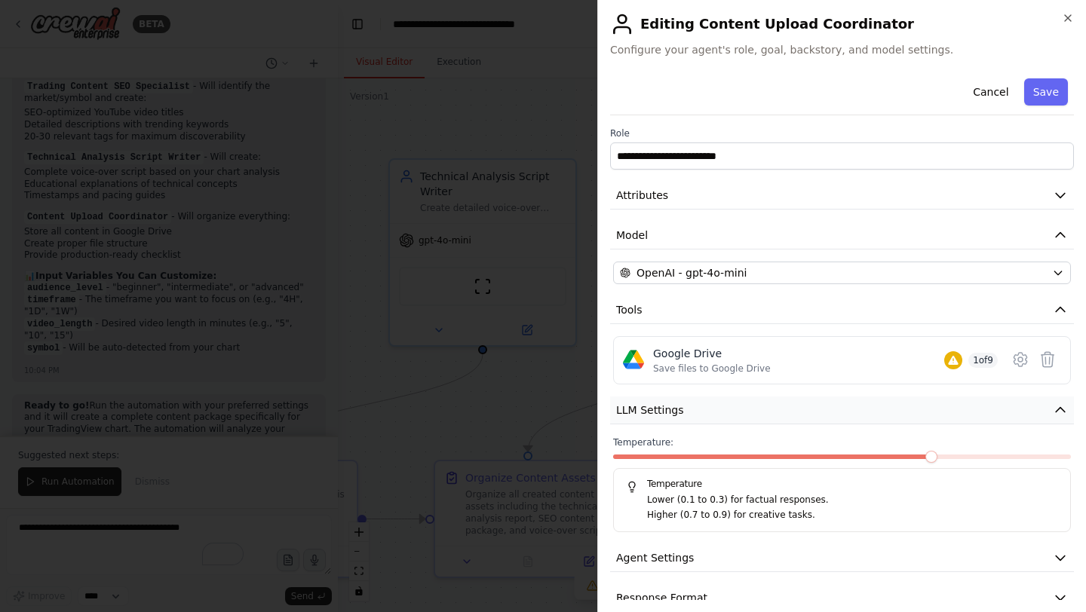
click at [867, 415] on button "LLM Settings" at bounding box center [842, 411] width 464 height 28
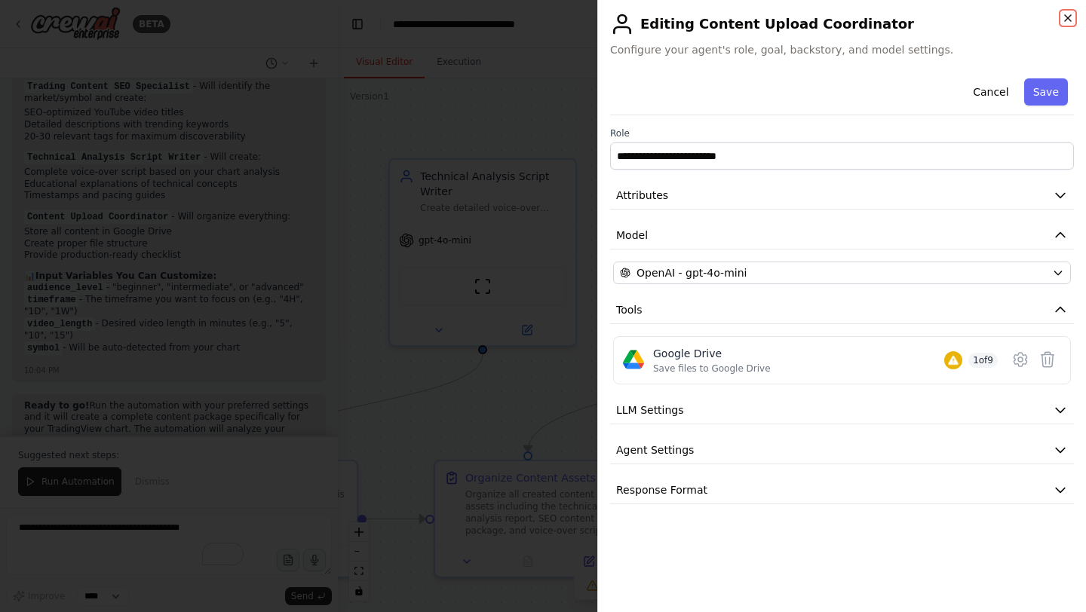
click at [1069, 17] on icon "button" at bounding box center [1068, 18] width 12 height 12
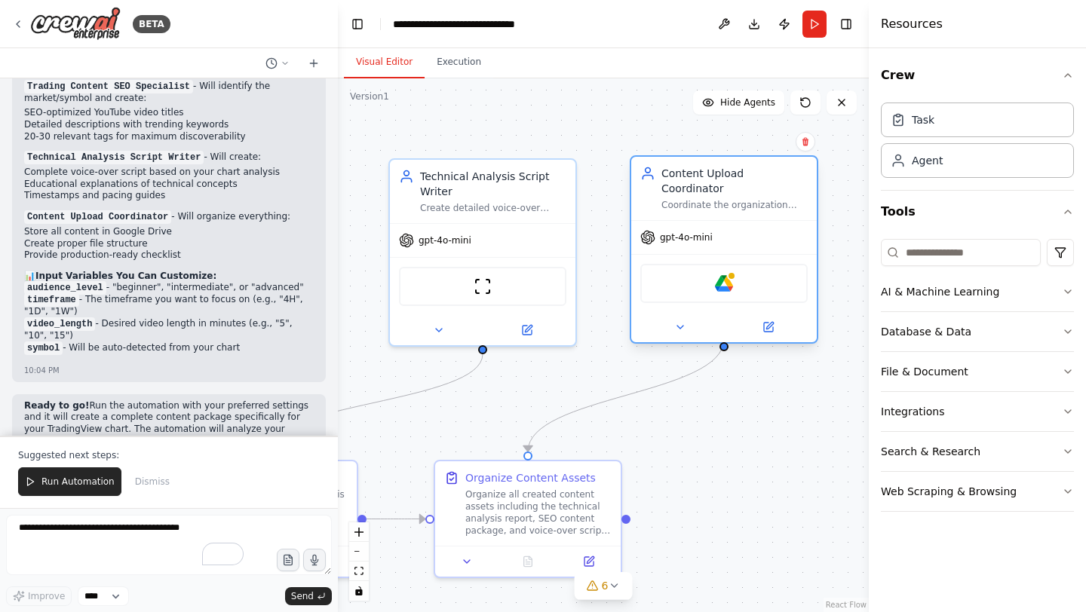
click at [738, 278] on div "Google Drive" at bounding box center [723, 283] width 167 height 39
click at [729, 275] on img at bounding box center [724, 284] width 18 height 18
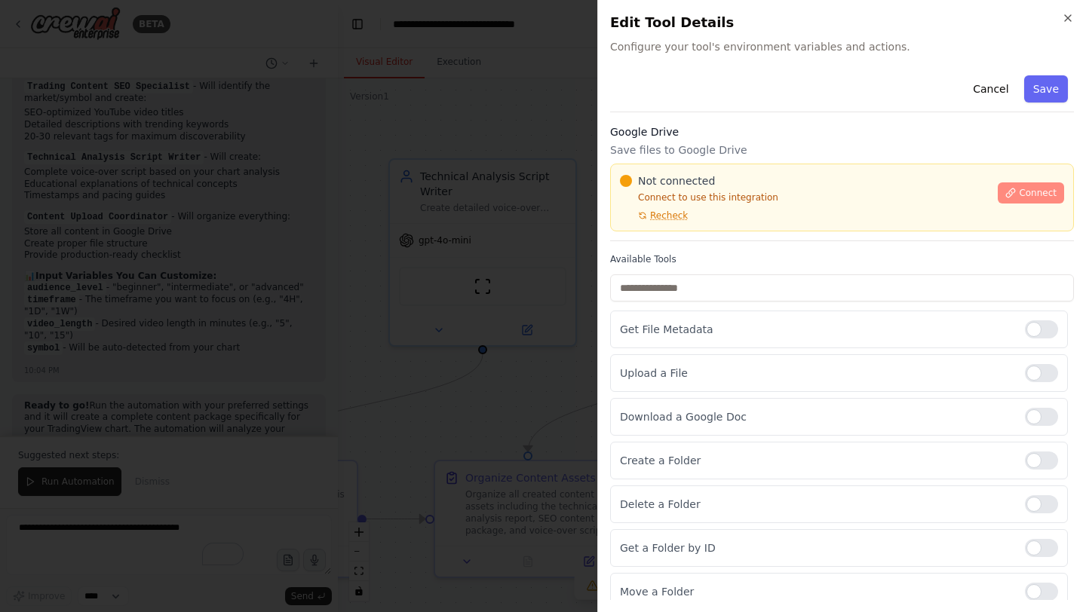
click at [1023, 195] on span "Connect" at bounding box center [1038, 193] width 38 height 12
click at [684, 185] on span "Not connected" at bounding box center [676, 180] width 77 height 15
click at [678, 178] on span "Not connected" at bounding box center [676, 180] width 77 height 15
click at [674, 182] on span "Not connected" at bounding box center [676, 180] width 77 height 15
click at [674, 183] on span "Not connected" at bounding box center [676, 180] width 77 height 15
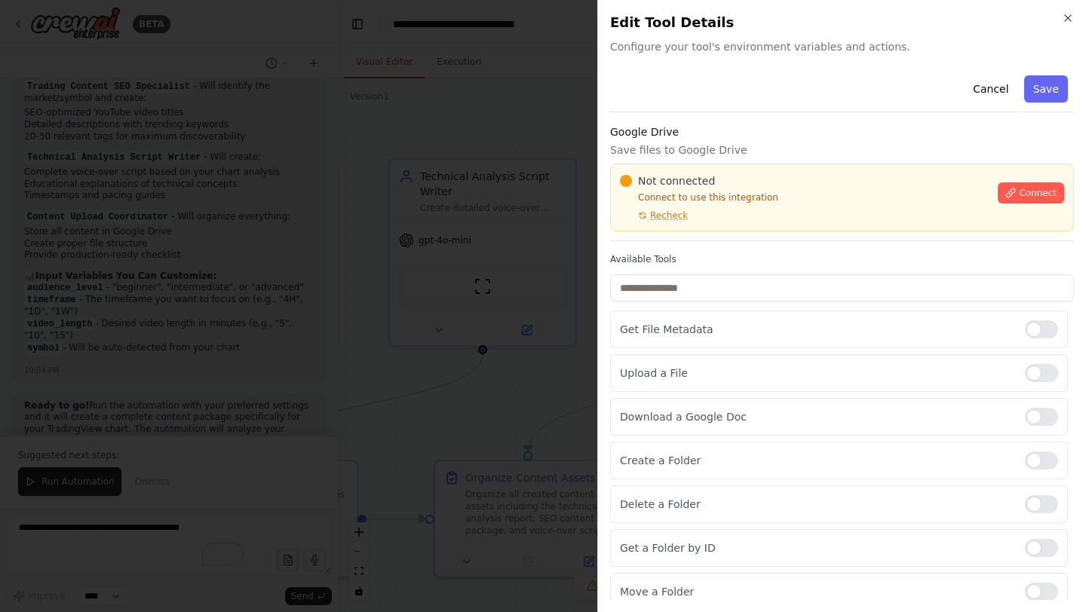
click at [809, 154] on p "Save files to Google Drive" at bounding box center [842, 150] width 464 height 15
click at [805, 152] on p "Save files to Google Drive" at bounding box center [842, 150] width 464 height 15
click at [810, 152] on p "Save files to Google Drive" at bounding box center [842, 150] width 464 height 15
click at [677, 182] on span "Not connected" at bounding box center [676, 180] width 77 height 15
click at [810, 154] on p "Save files to Google Drive" at bounding box center [842, 150] width 464 height 15
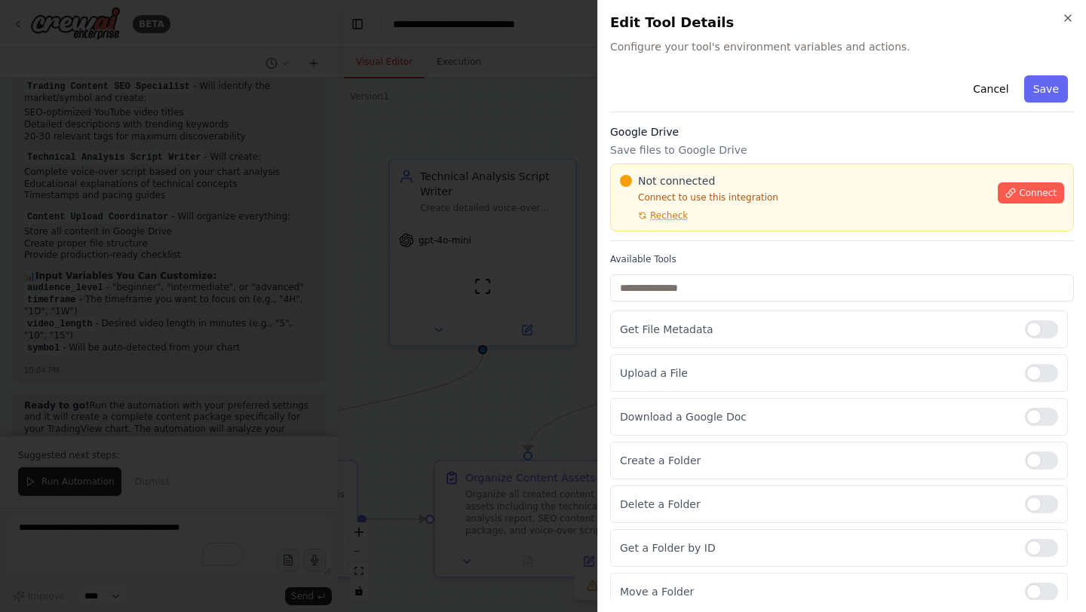
click at [839, 131] on h3 "Google Drive" at bounding box center [842, 131] width 464 height 15
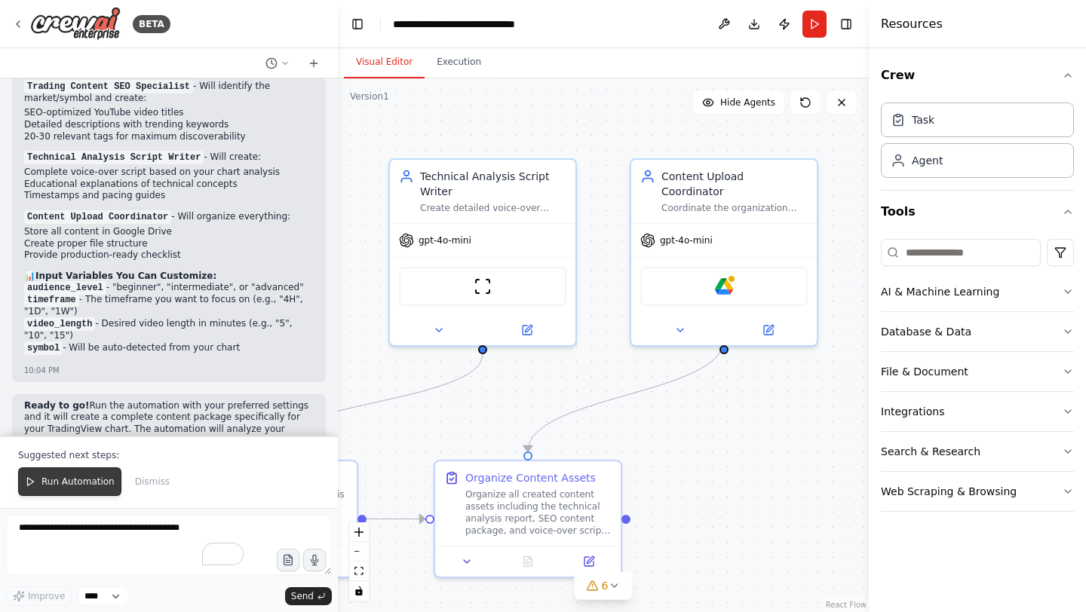
click at [66, 483] on span "Run Automation" at bounding box center [77, 482] width 73 height 12
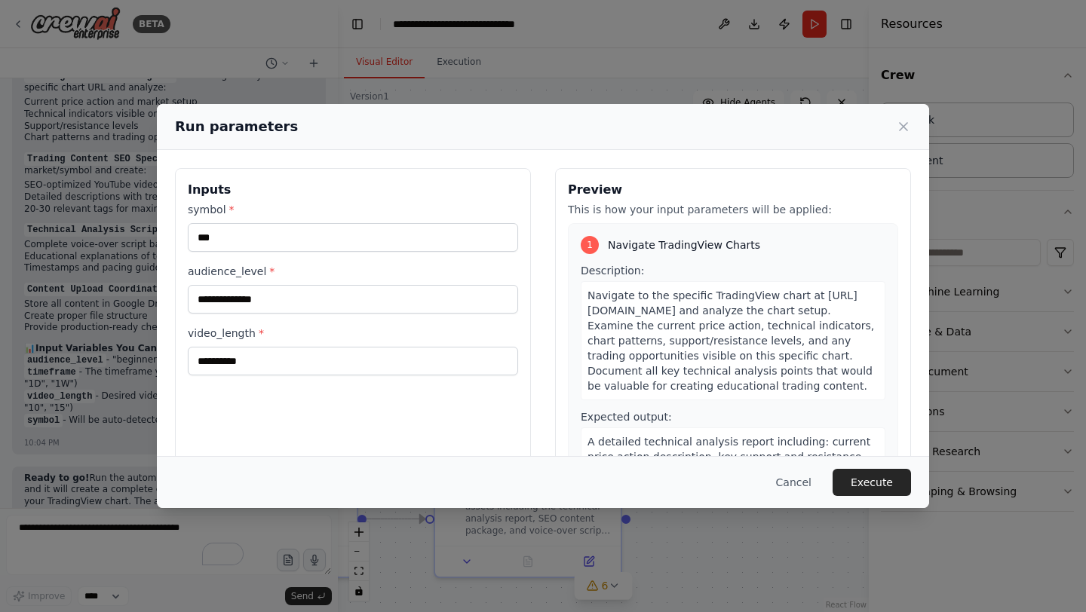
click at [864, 474] on button "Execute" at bounding box center [872, 482] width 78 height 27
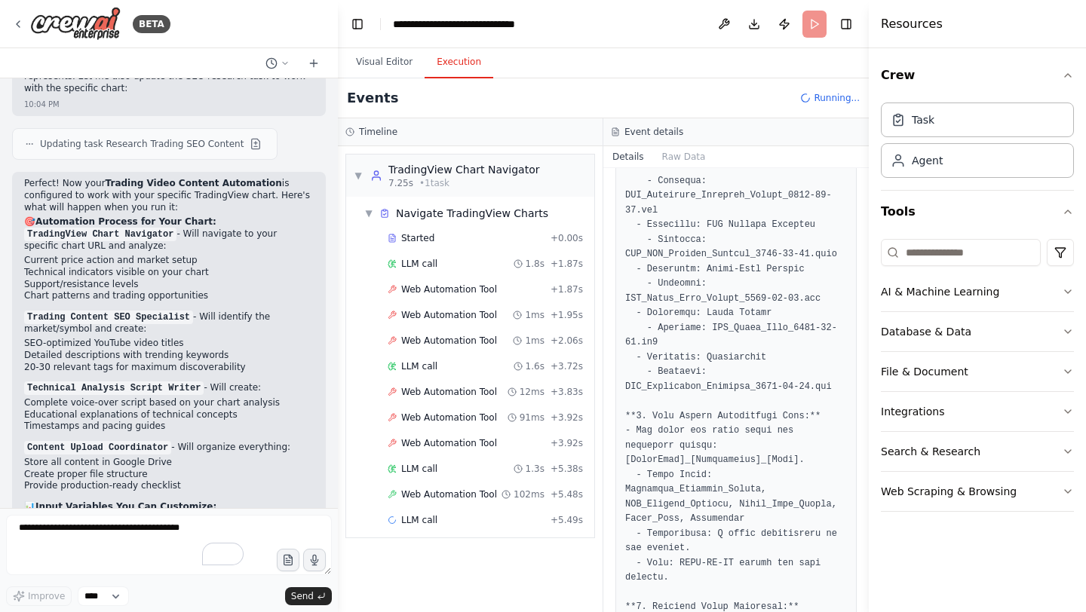
scroll to position [0, 0]
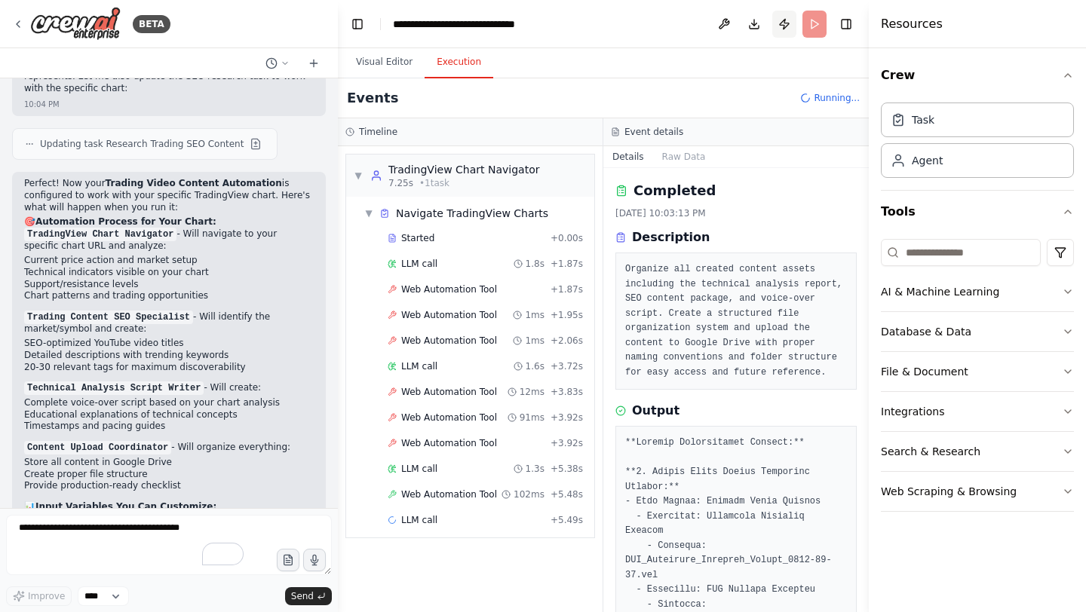
click at [781, 23] on button "Publish" at bounding box center [784, 24] width 24 height 27
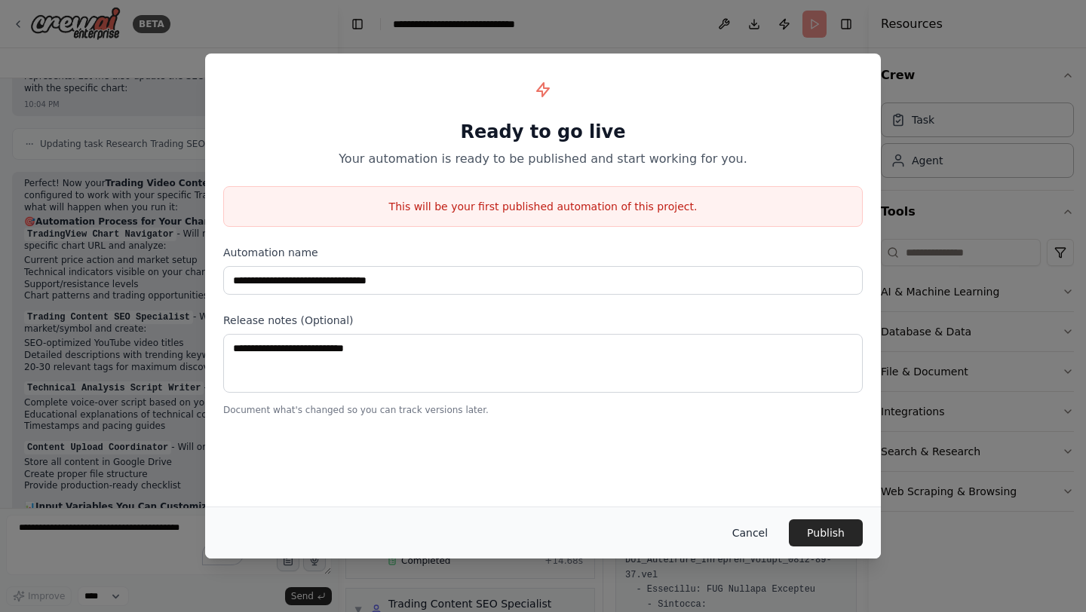
click at [747, 532] on button "Cancel" at bounding box center [750, 533] width 60 height 27
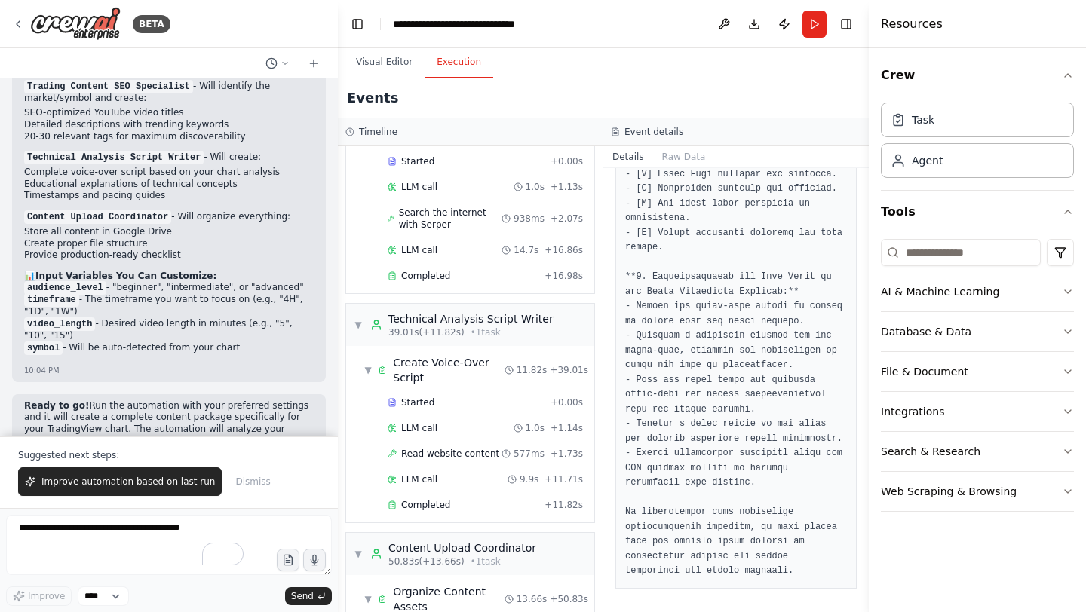
scroll to position [632, 0]
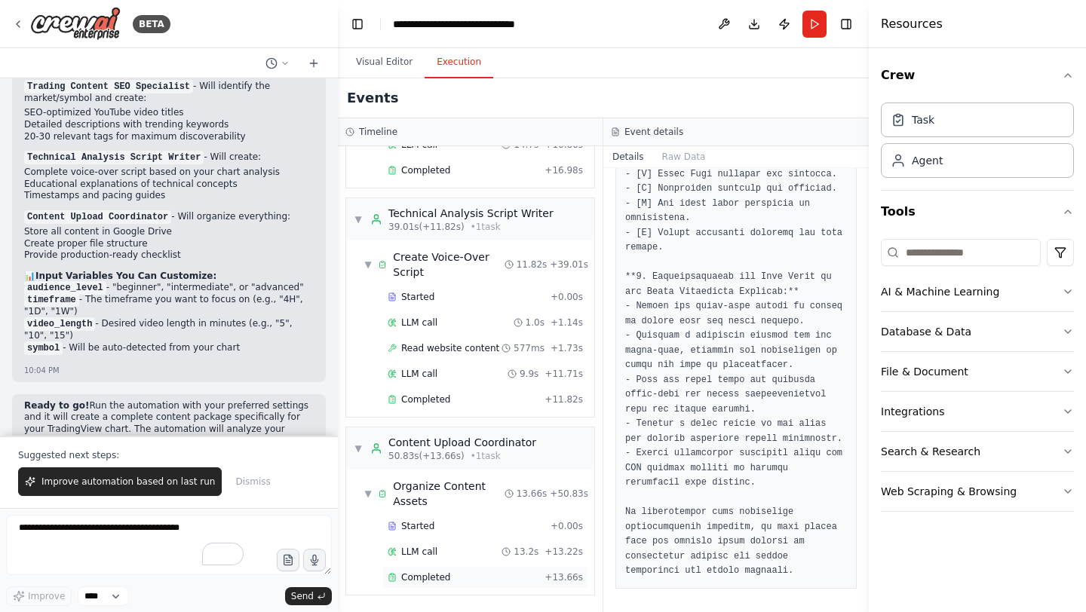
click at [422, 575] on span "Completed" at bounding box center [425, 578] width 49 height 12
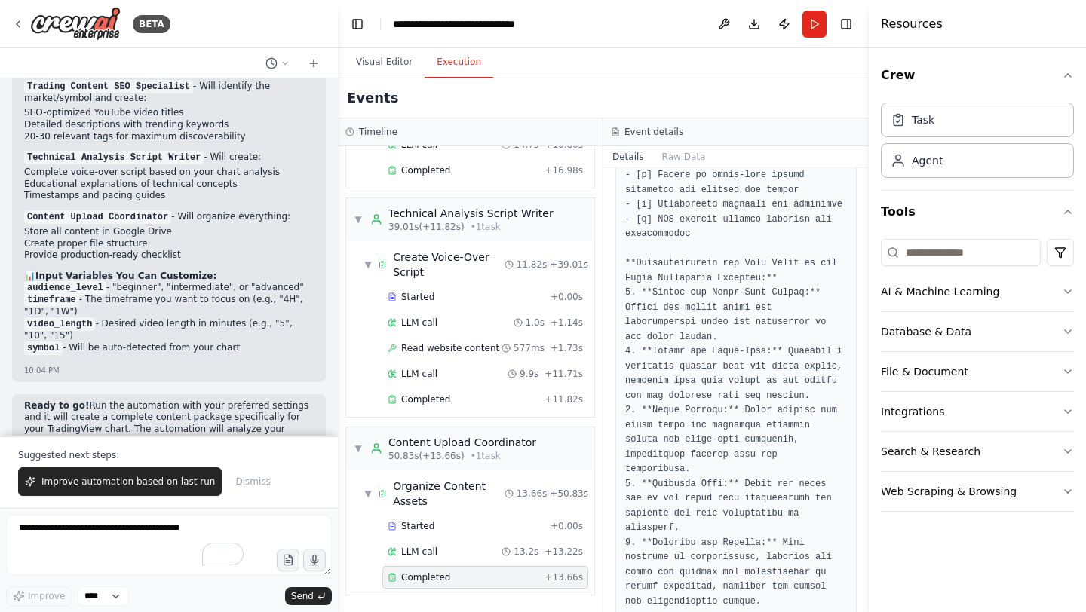
scroll to position [1166, 0]
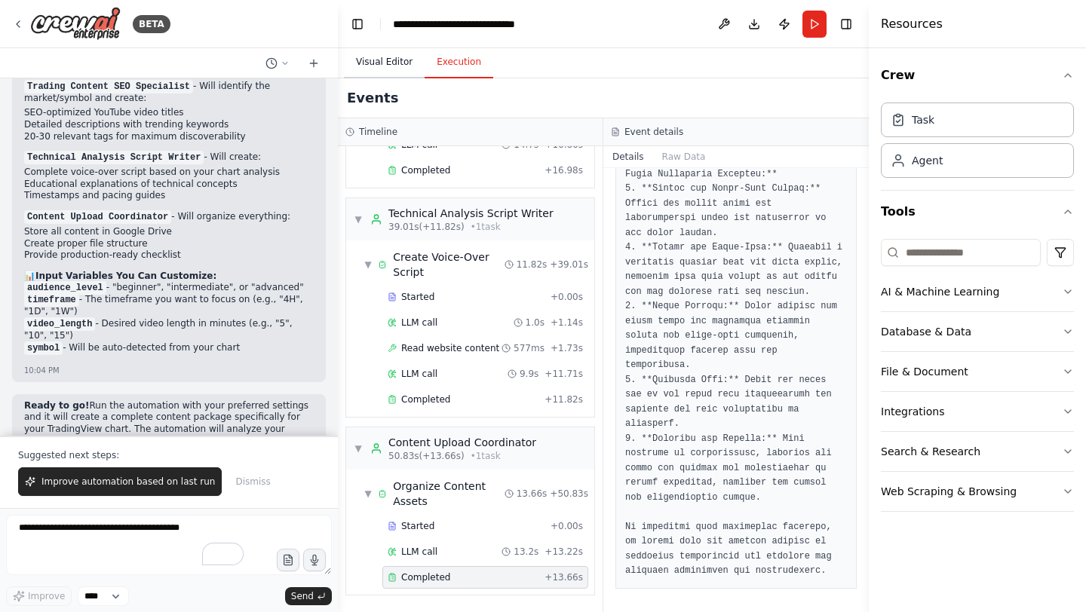
click at [391, 63] on button "Visual Editor" at bounding box center [384, 63] width 81 height 32
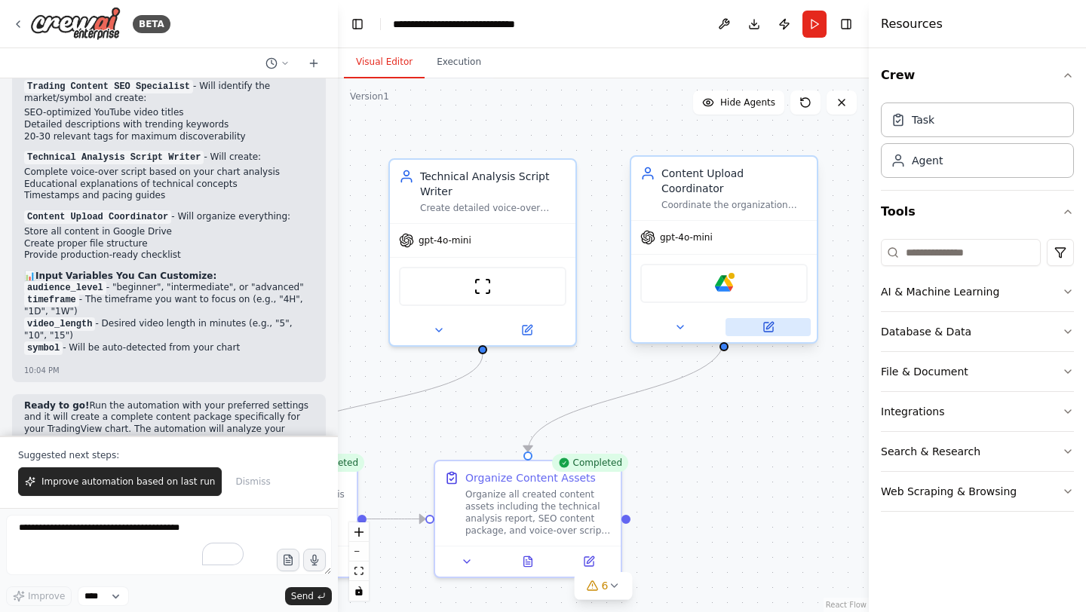
click at [769, 322] on icon at bounding box center [769, 325] width 7 height 7
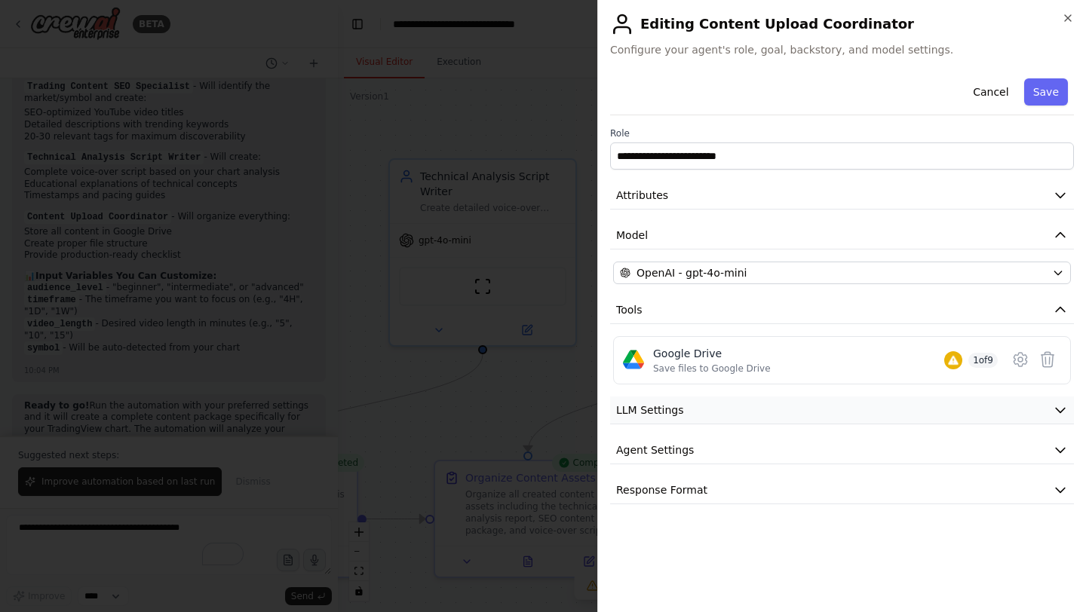
click at [790, 410] on button "LLM Settings" at bounding box center [842, 411] width 464 height 28
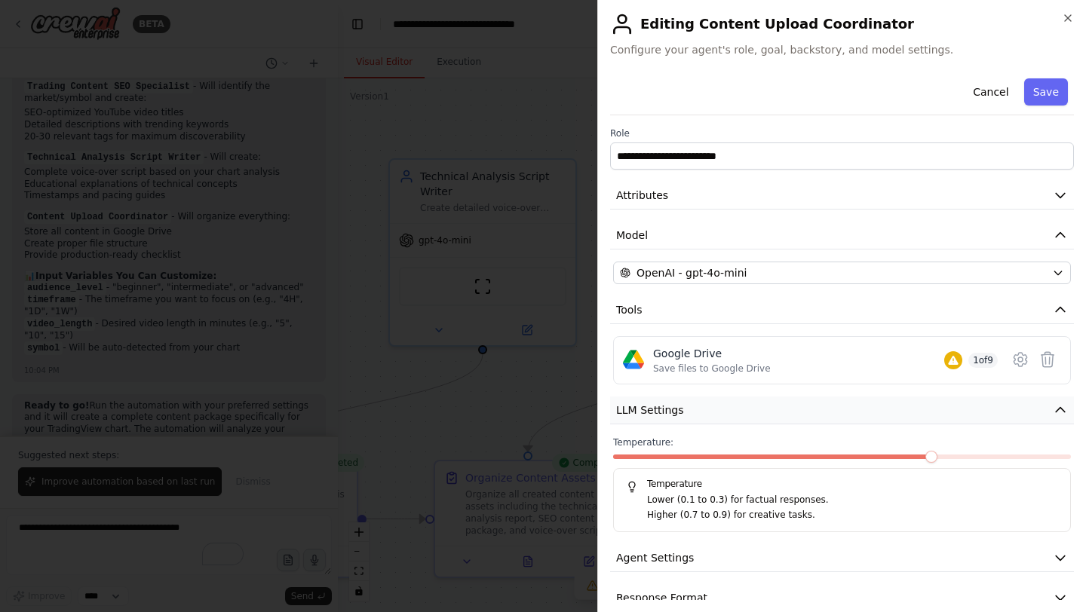
click at [790, 410] on button "LLM Settings" at bounding box center [842, 411] width 464 height 28
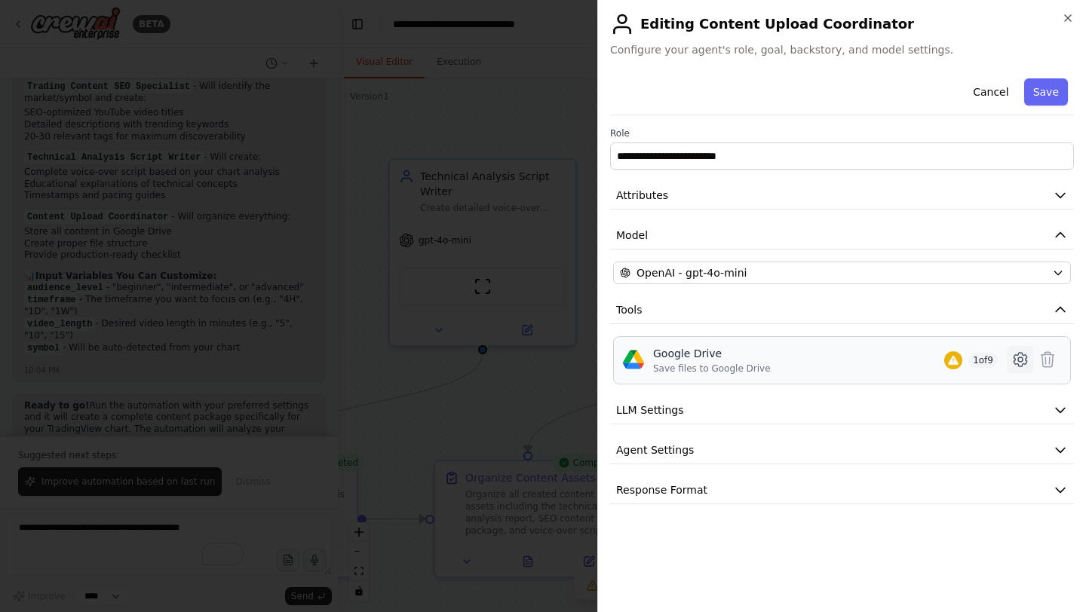
click at [1023, 357] on icon at bounding box center [1020, 360] width 18 height 18
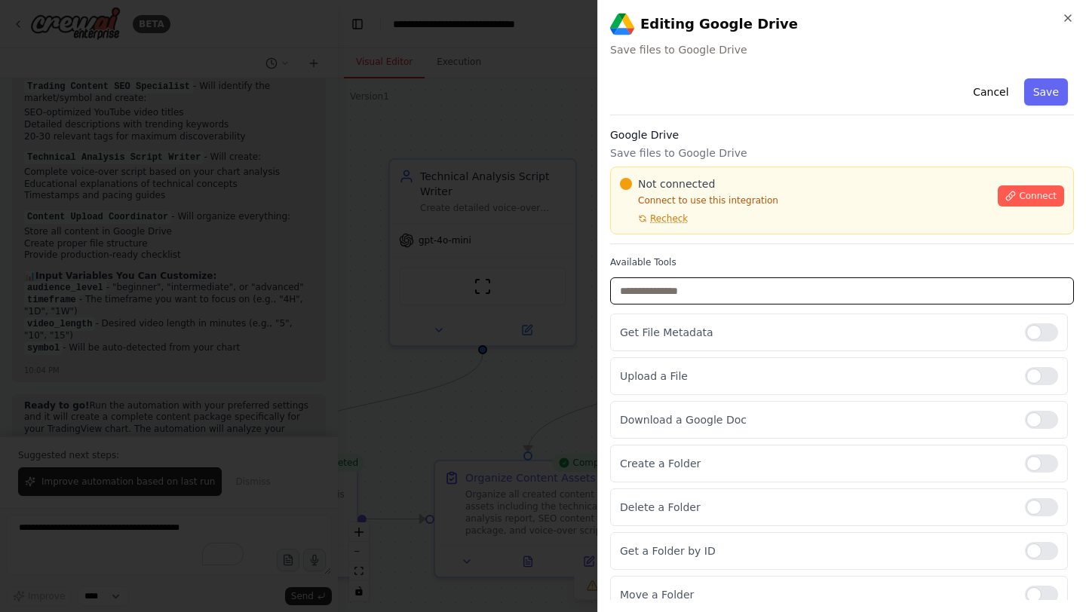
click at [814, 292] on input "text" at bounding box center [842, 291] width 464 height 27
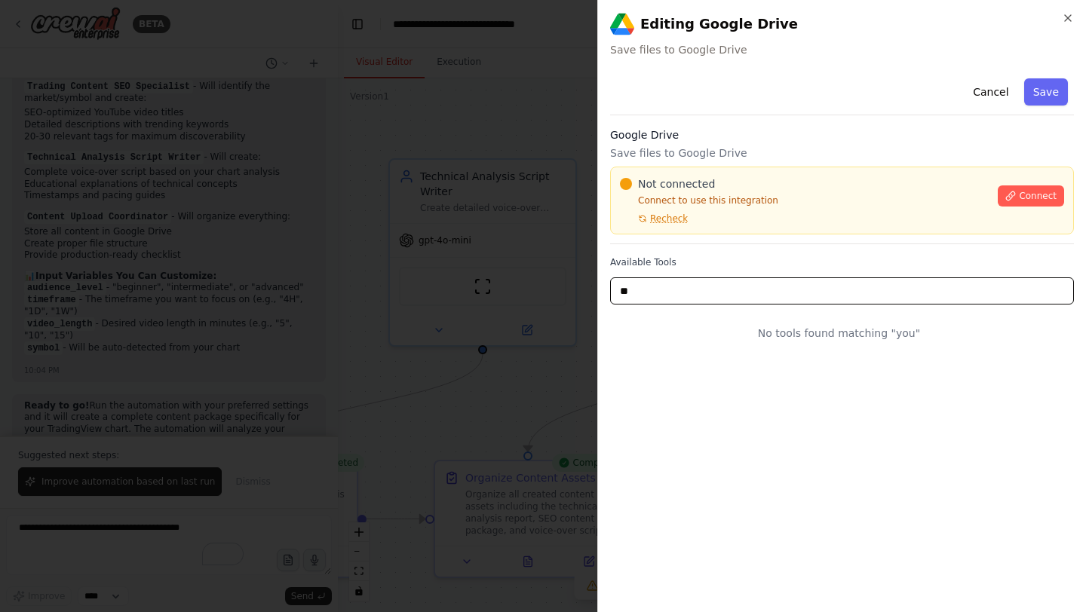
type input "*"
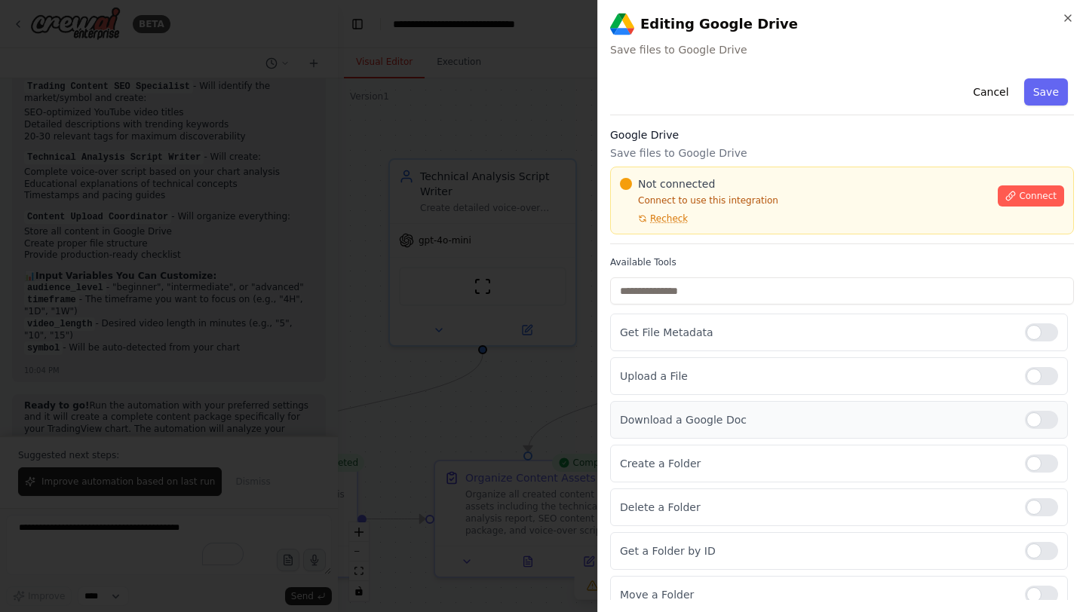
click at [1038, 415] on div at bounding box center [1041, 420] width 33 height 18
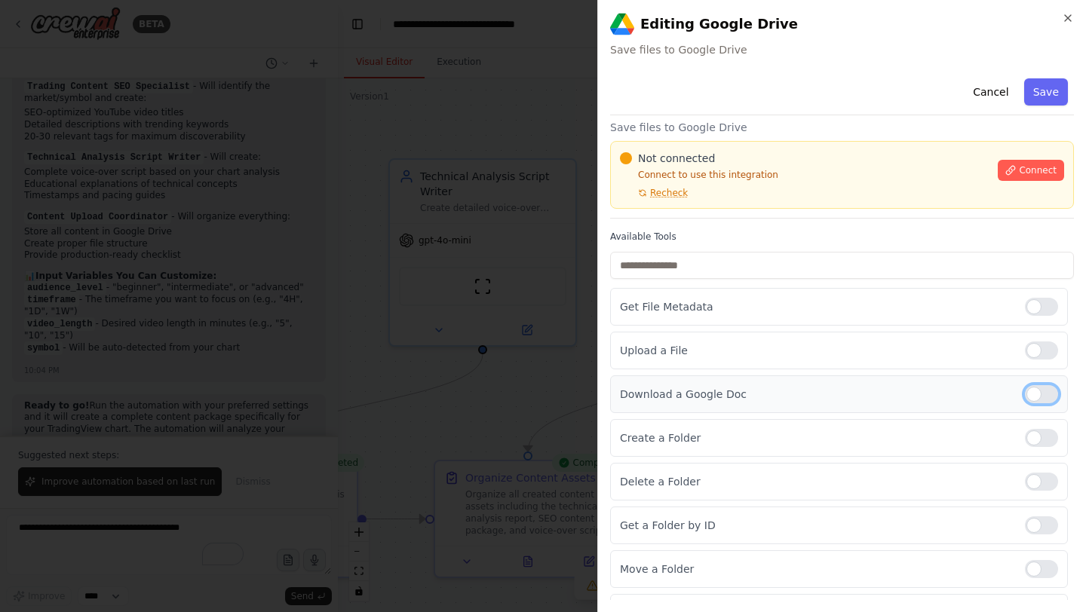
scroll to position [28, 0]
click at [1034, 435] on div at bounding box center [1041, 436] width 33 height 18
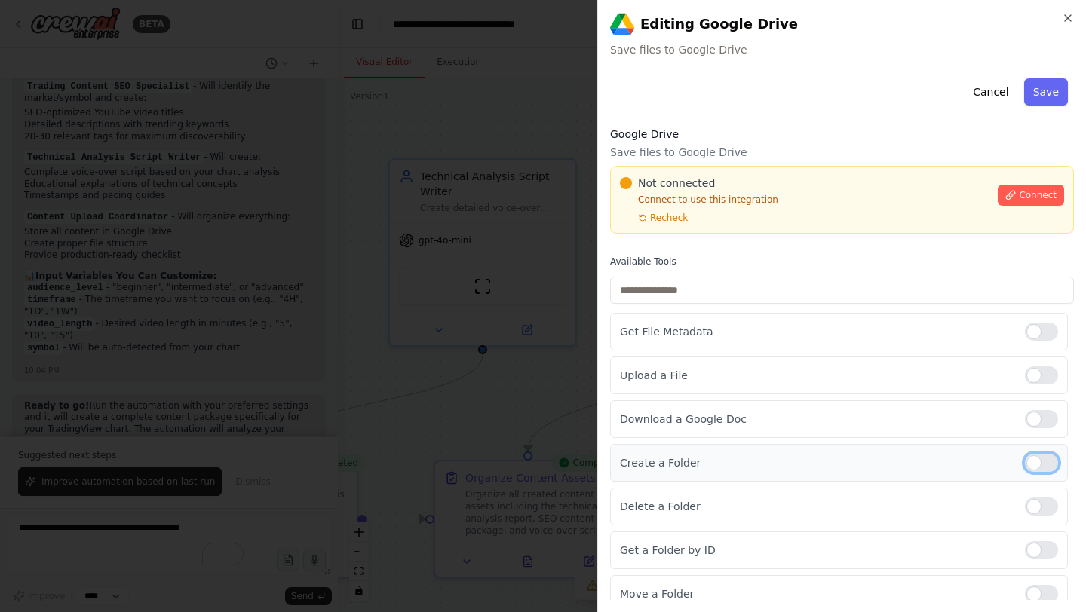
scroll to position [0, 0]
click at [1032, 195] on span "Connect" at bounding box center [1038, 196] width 38 height 12
click at [671, 176] on div "Not connected Connect to use this integration Recheck Connect" at bounding box center [842, 201] width 464 height 68
click at [644, 179] on span "Not connected" at bounding box center [676, 183] width 77 height 15
click at [695, 179] on span "Not connected" at bounding box center [676, 183] width 77 height 15
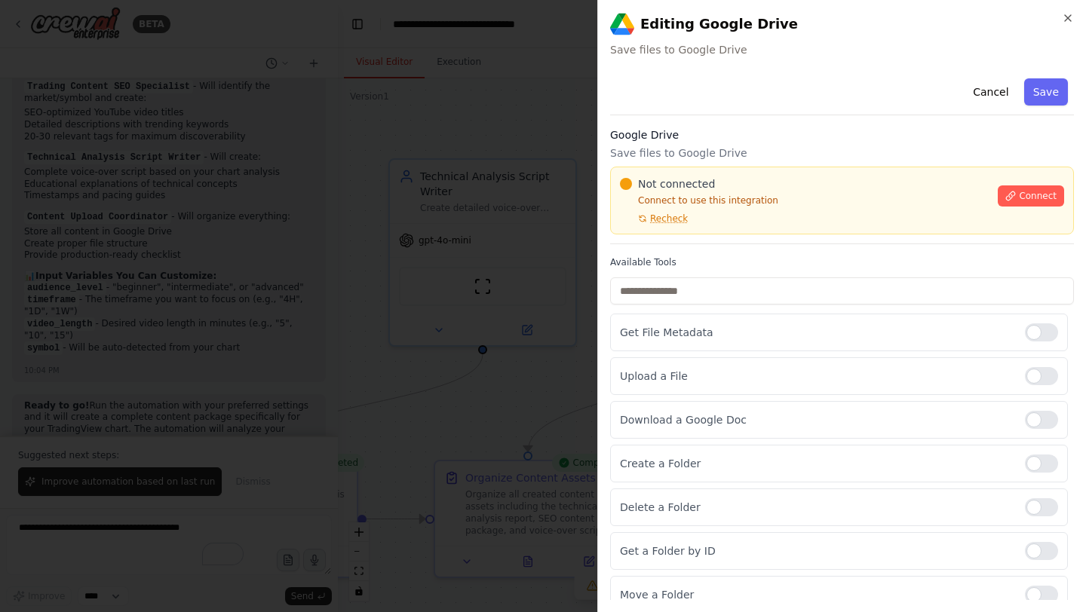
click at [719, 179] on div "Not connected" at bounding box center [804, 183] width 369 height 15
click at [725, 179] on div "Not connected" at bounding box center [804, 183] width 369 height 15
click at [444, 249] on div at bounding box center [543, 306] width 1086 height 612
